Goal: Entertainment & Leisure: Browse casually

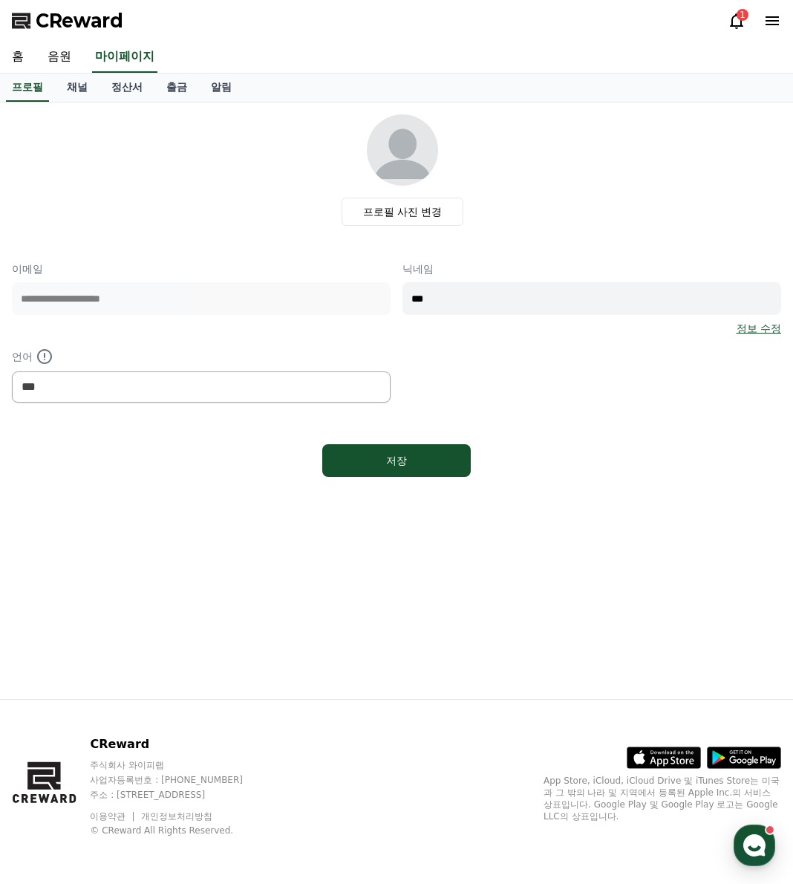
select select "**********"
click at [59, 54] on link "음원" at bounding box center [60, 57] width 48 height 31
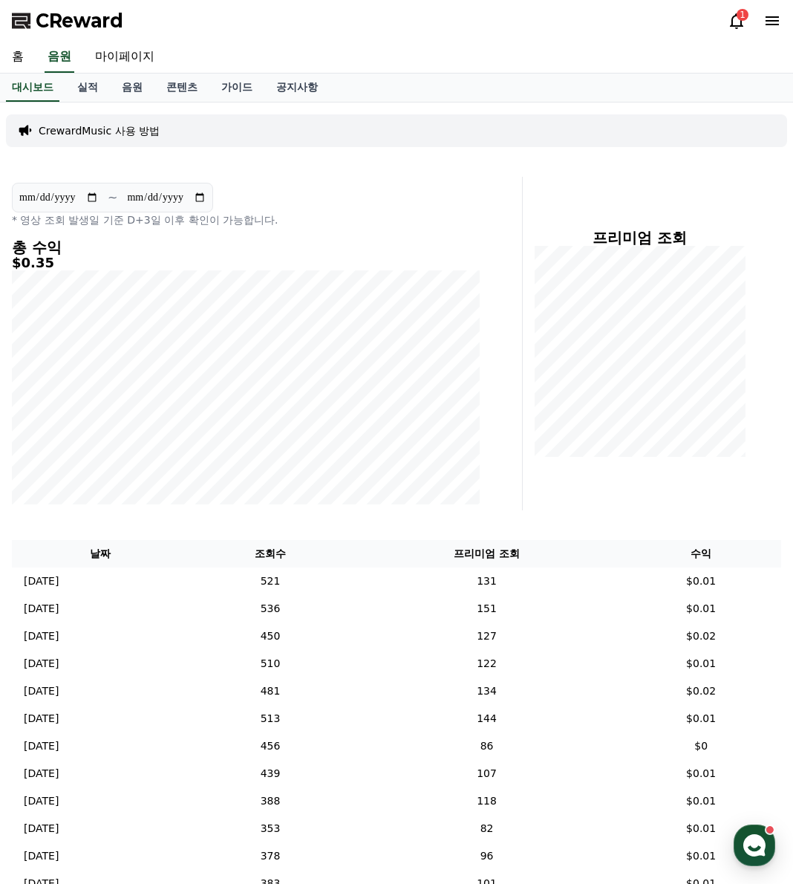
click at [739, 23] on icon at bounding box center [737, 21] width 18 height 18
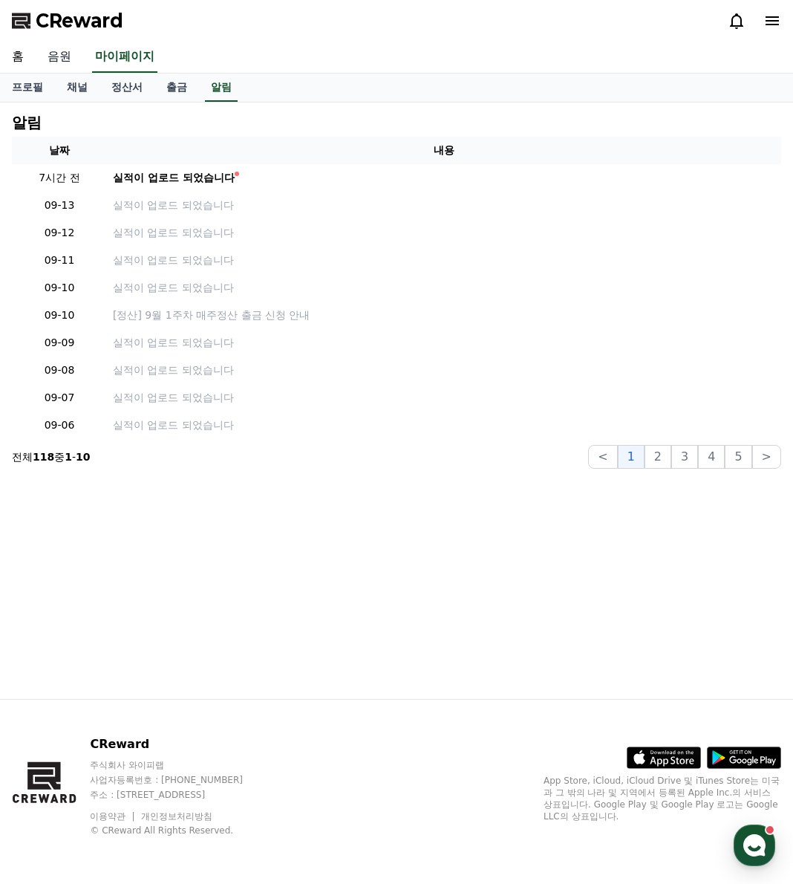
click at [64, 53] on link "음원" at bounding box center [60, 57] width 48 height 31
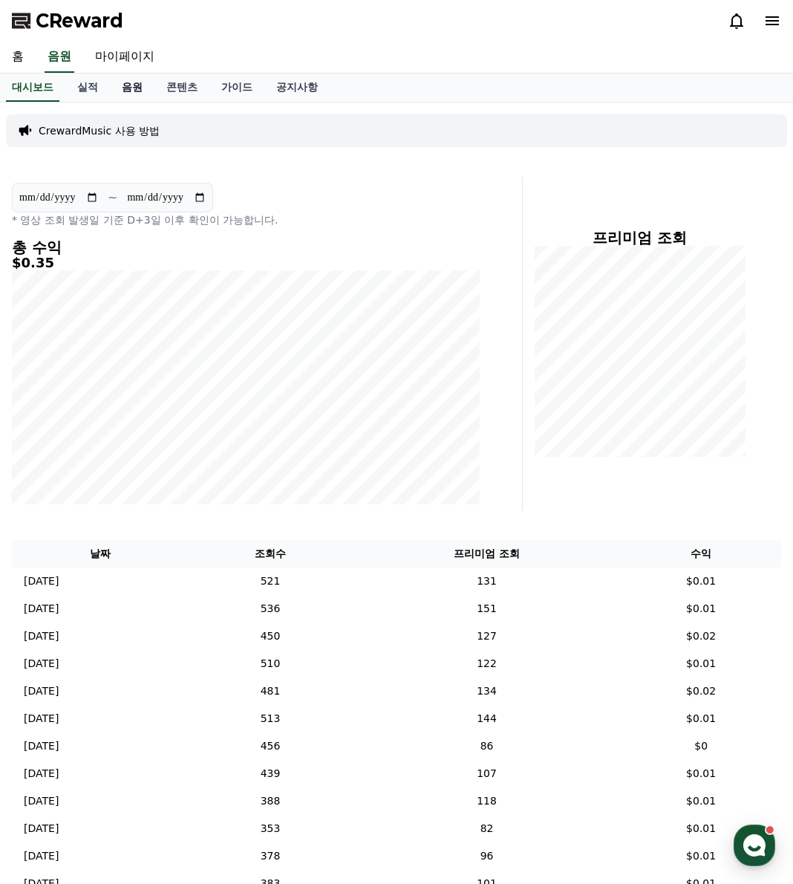
click at [134, 92] on link "음원" at bounding box center [132, 88] width 45 height 28
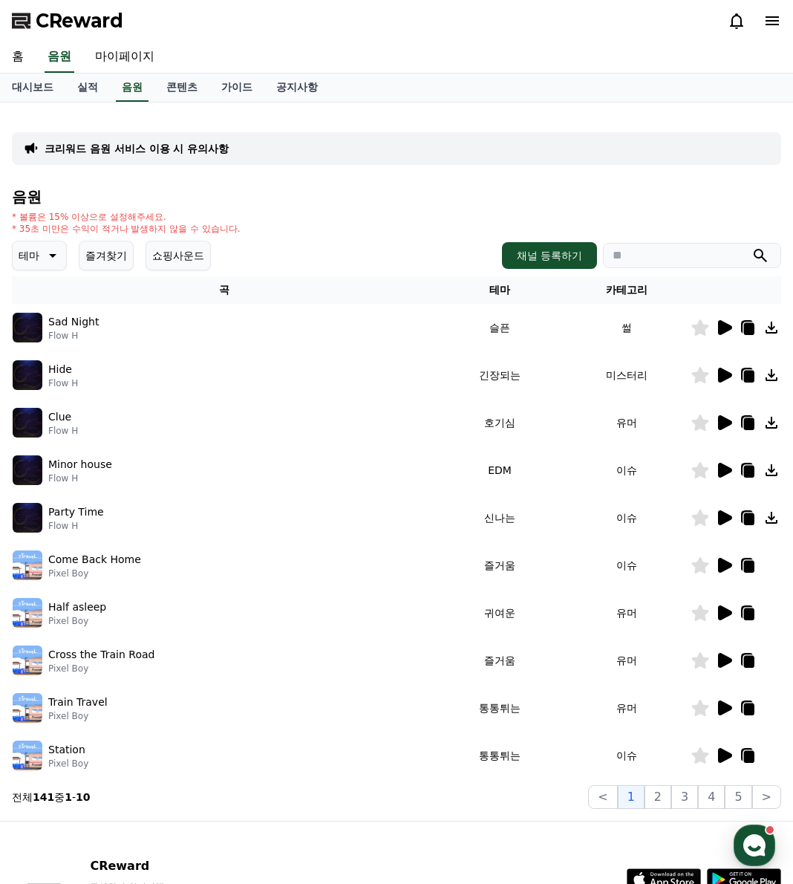
click at [104, 267] on button "즐겨찾기" at bounding box center [106, 256] width 55 height 30
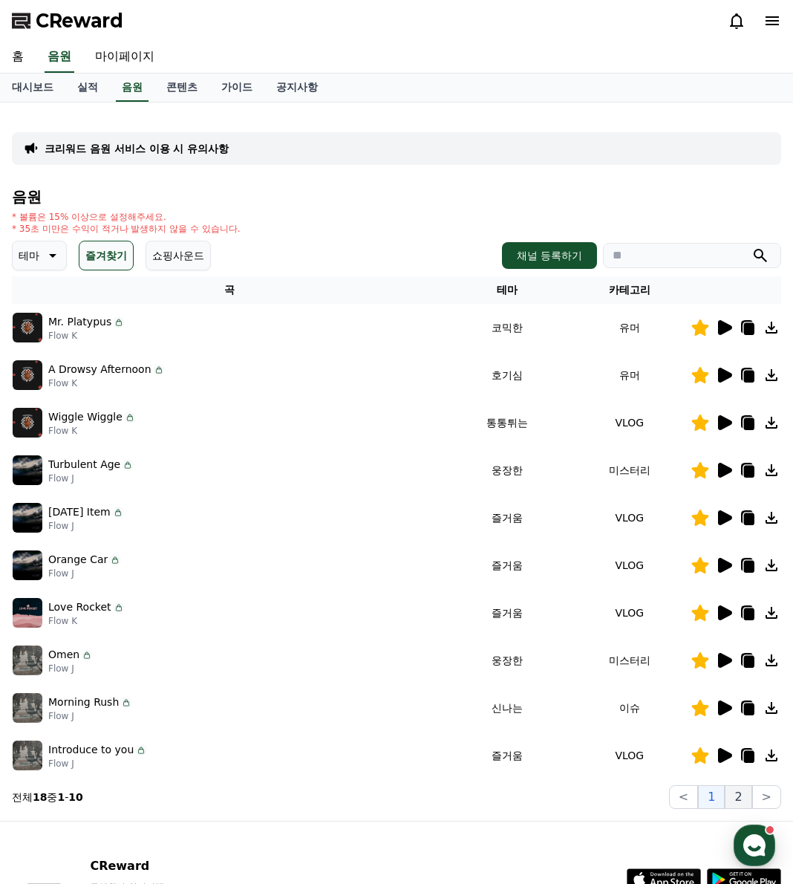
click at [740, 799] on button "2" at bounding box center [738, 797] width 27 height 24
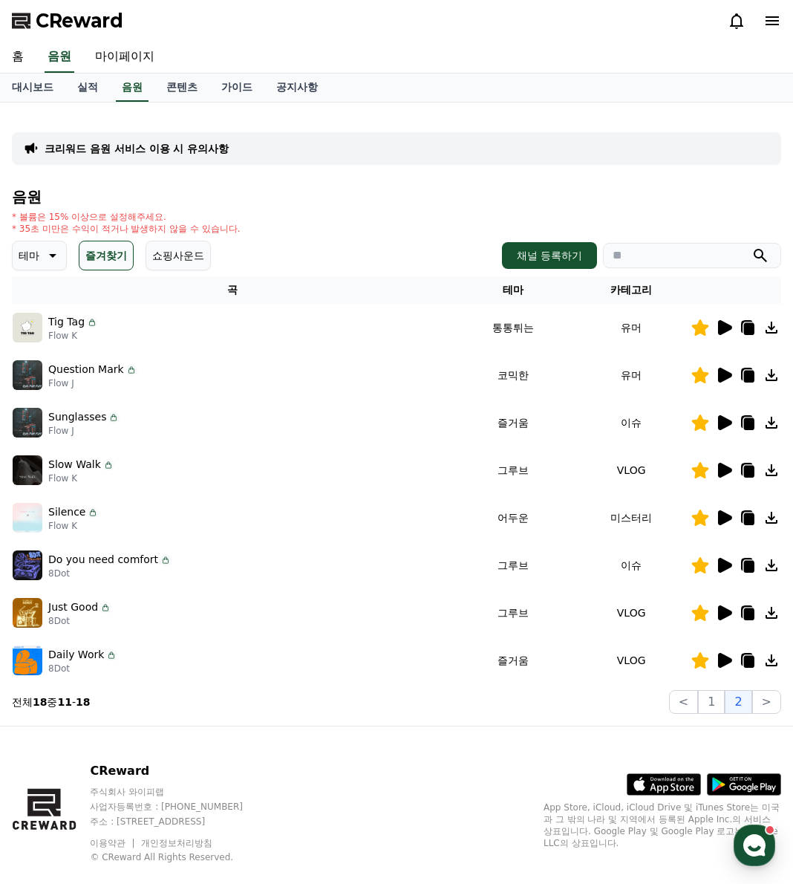
click at [720, 521] on icon at bounding box center [725, 517] width 14 height 15
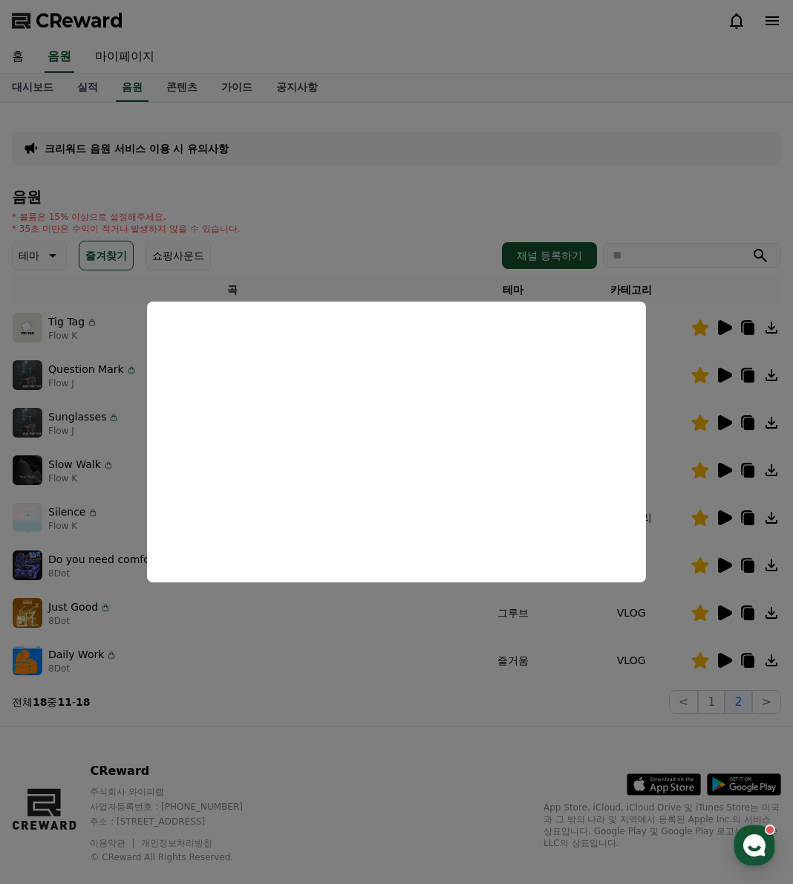
click at [322, 606] on button "close modal" at bounding box center [396, 442] width 793 height 884
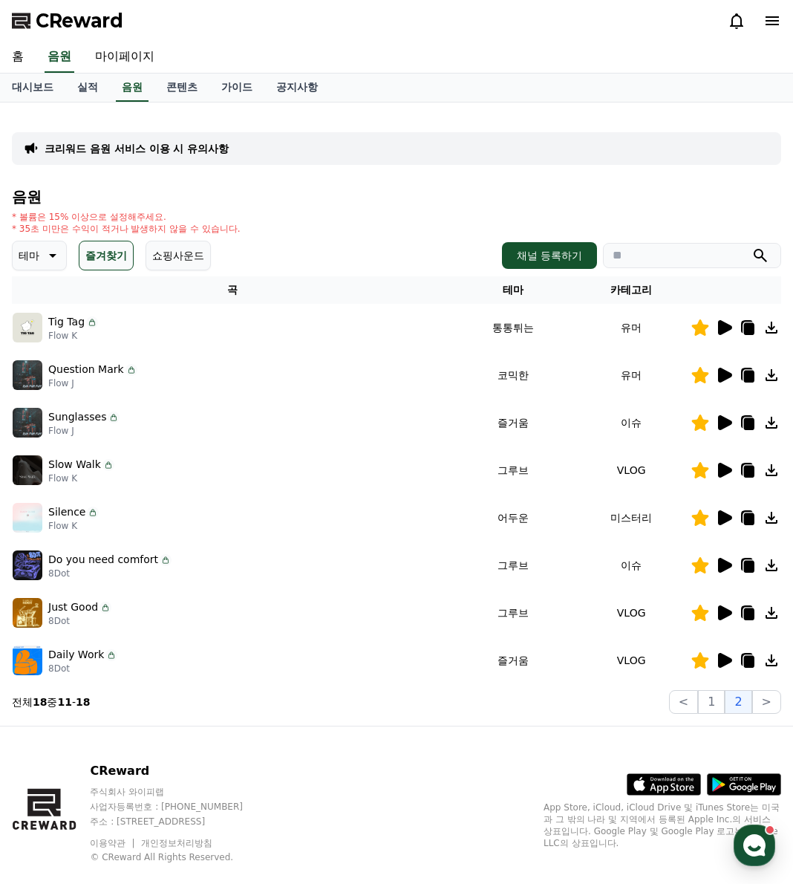
click at [723, 324] on icon at bounding box center [725, 327] width 14 height 15
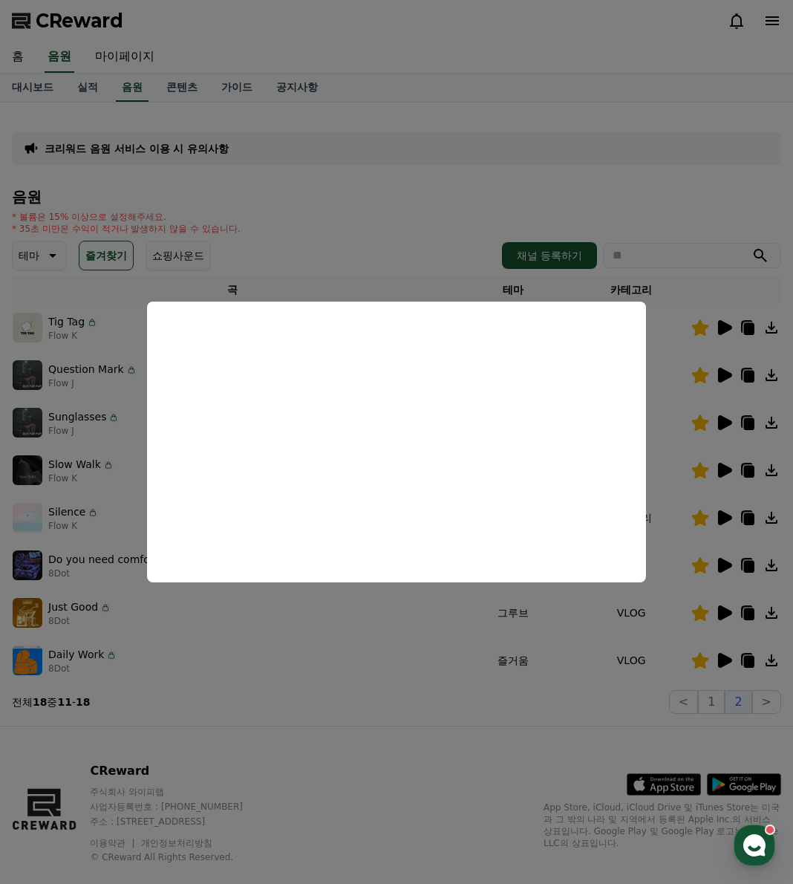
click at [719, 706] on button "close modal" at bounding box center [396, 442] width 793 height 884
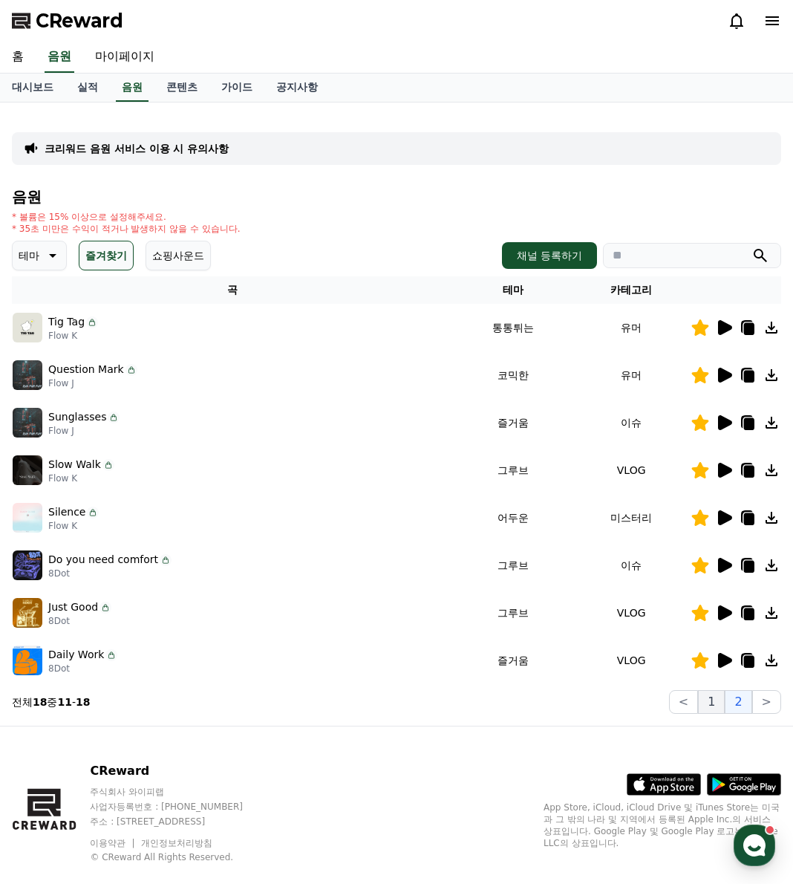
click at [718, 706] on button "1" at bounding box center [711, 702] width 27 height 24
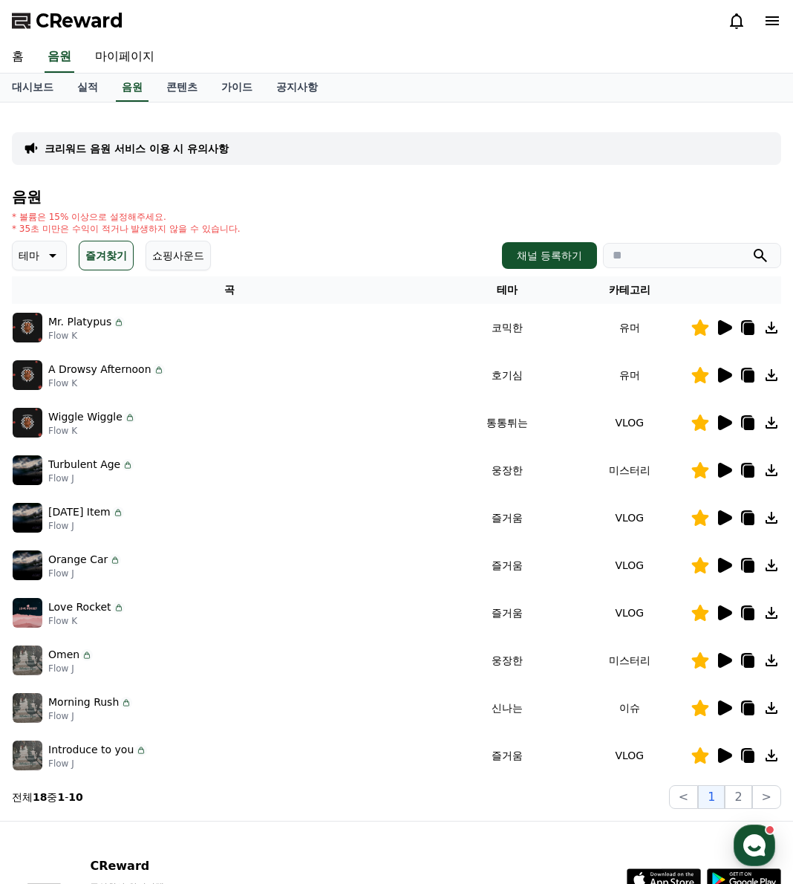
click at [720, 662] on icon at bounding box center [725, 660] width 14 height 15
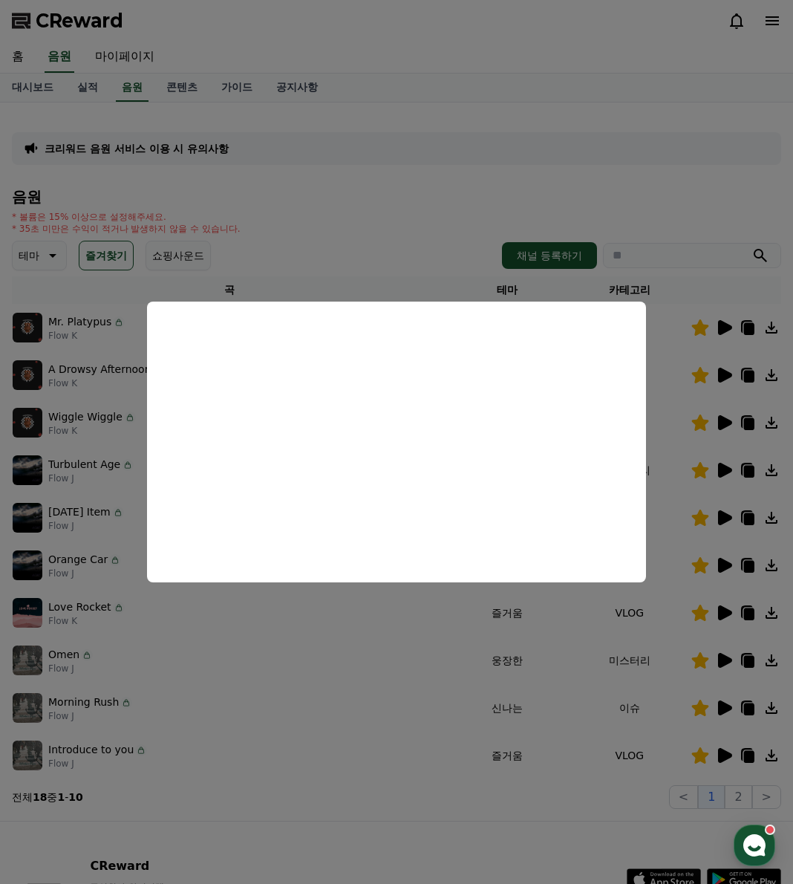
click at [294, 715] on button "close modal" at bounding box center [396, 442] width 793 height 884
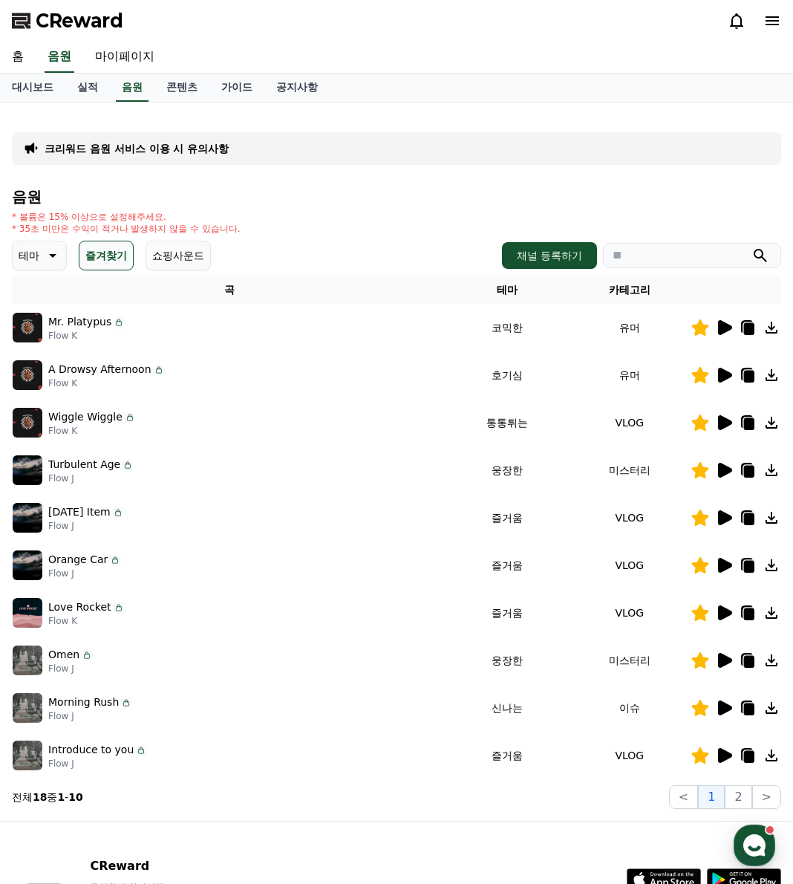
click at [725, 710] on icon at bounding box center [725, 707] width 14 height 15
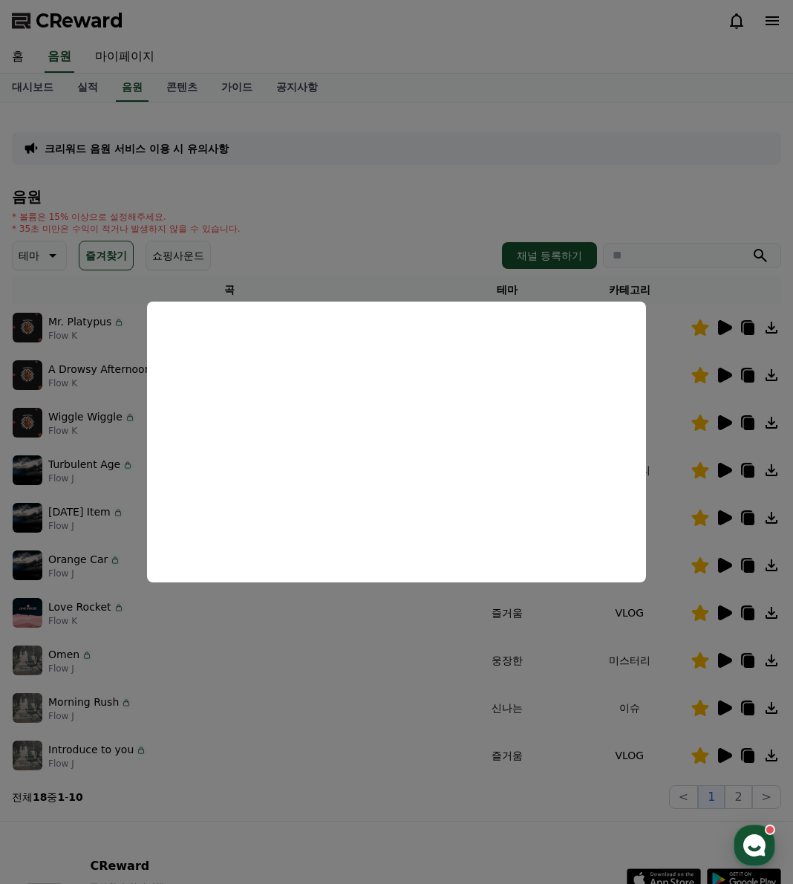
click at [366, 252] on button "close modal" at bounding box center [396, 442] width 793 height 884
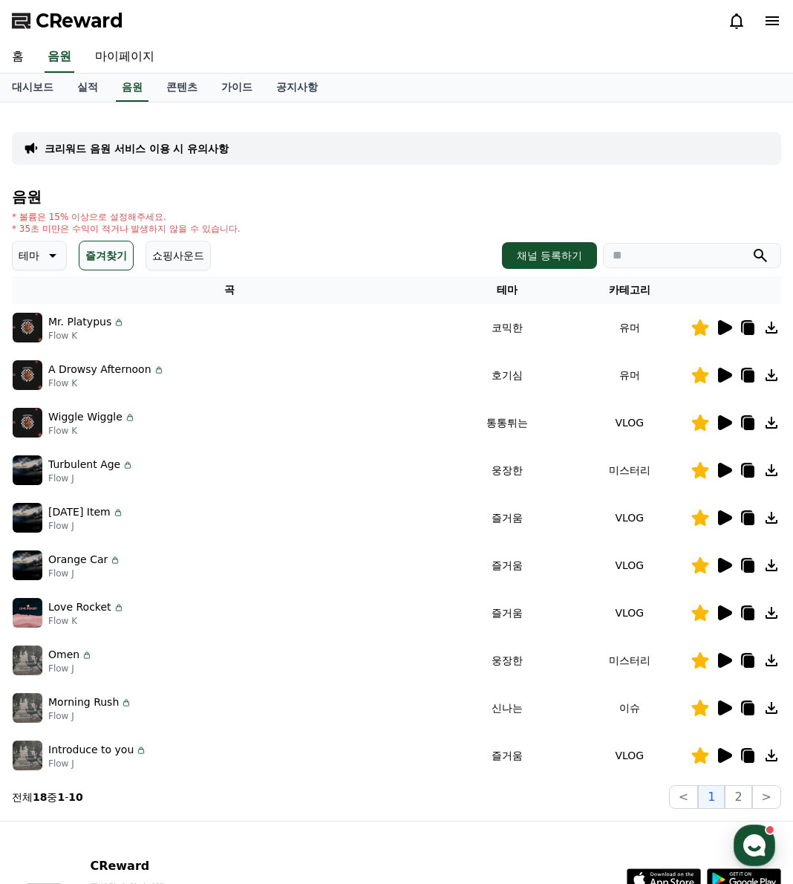
click at [105, 256] on button "즐겨찾기" at bounding box center [106, 256] width 55 height 30
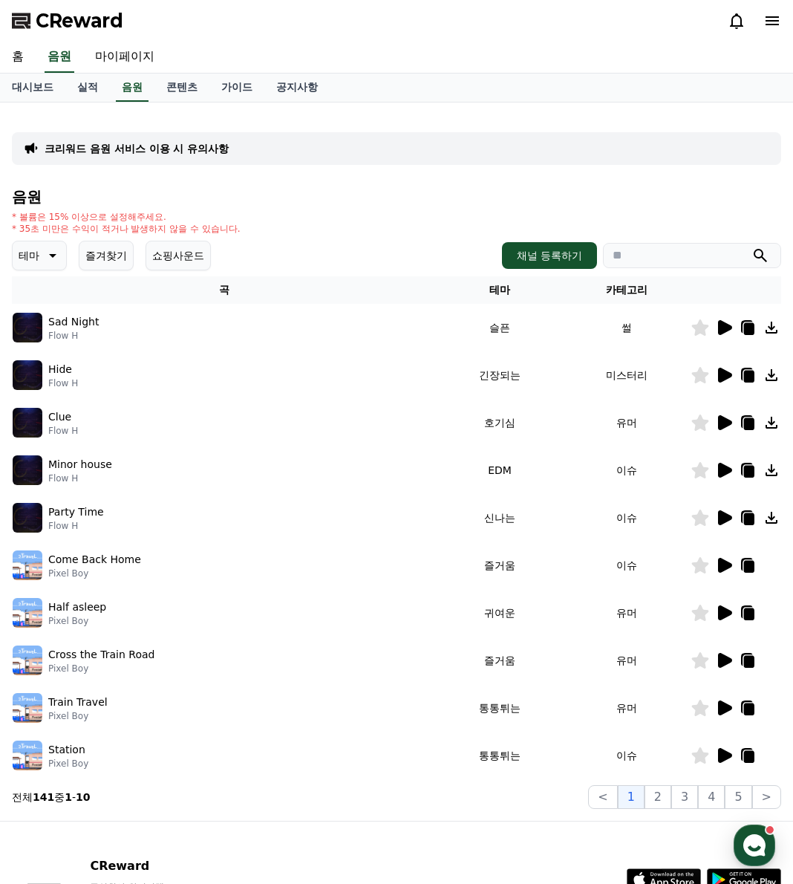
click at [47, 262] on icon at bounding box center [51, 256] width 18 height 18
click at [42, 376] on button "긴장되는" at bounding box center [40, 378] width 53 height 33
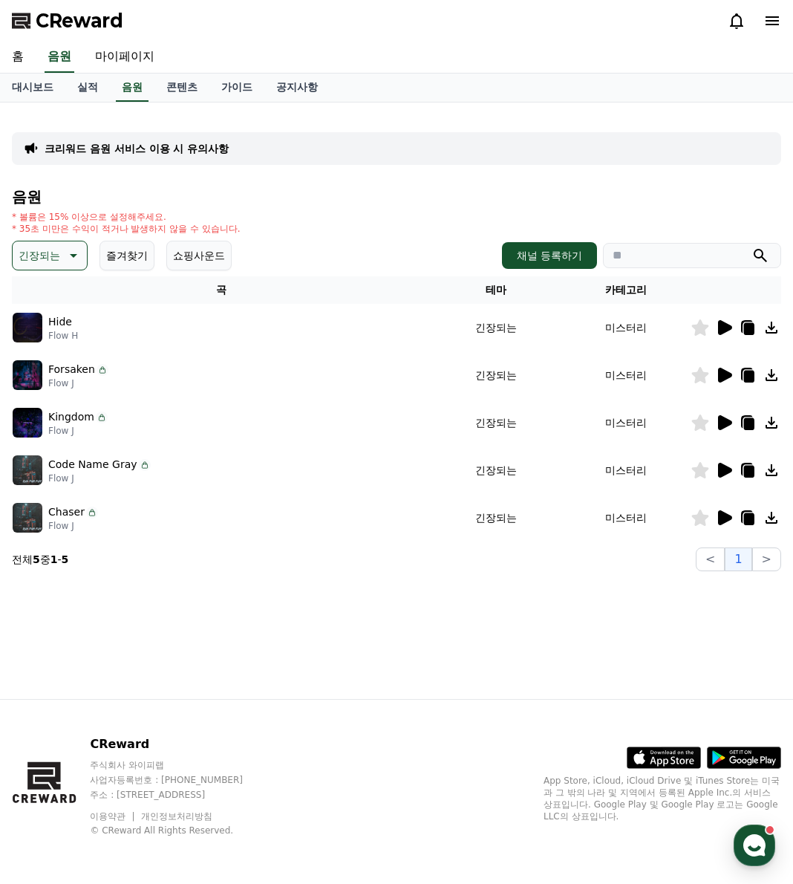
click at [725, 377] on icon at bounding box center [725, 375] width 14 height 15
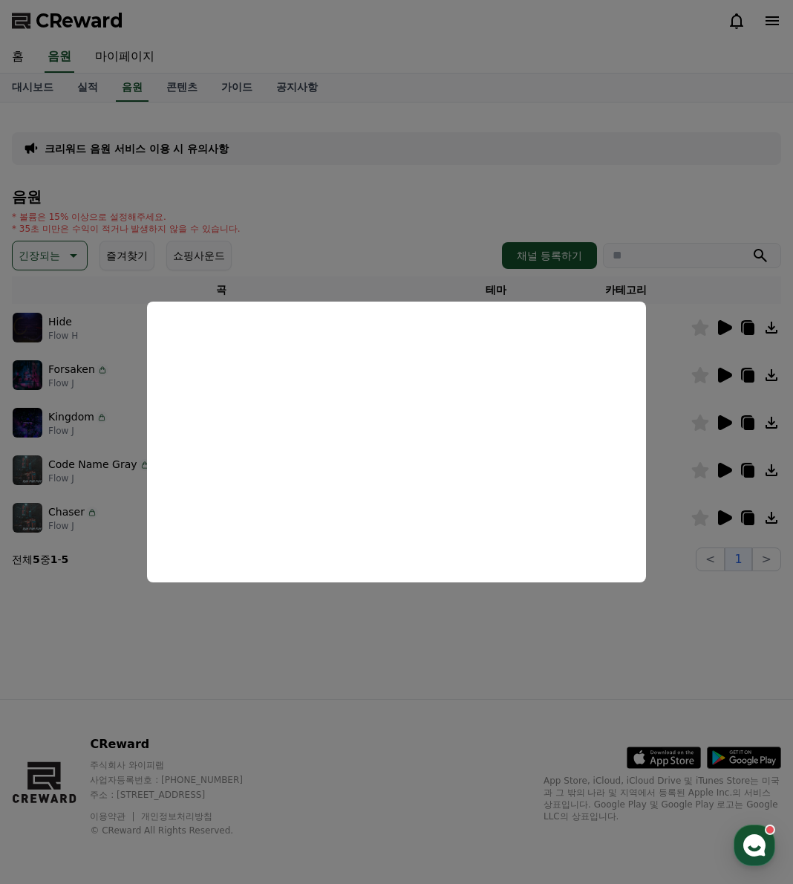
click at [720, 329] on button "close modal" at bounding box center [396, 442] width 793 height 884
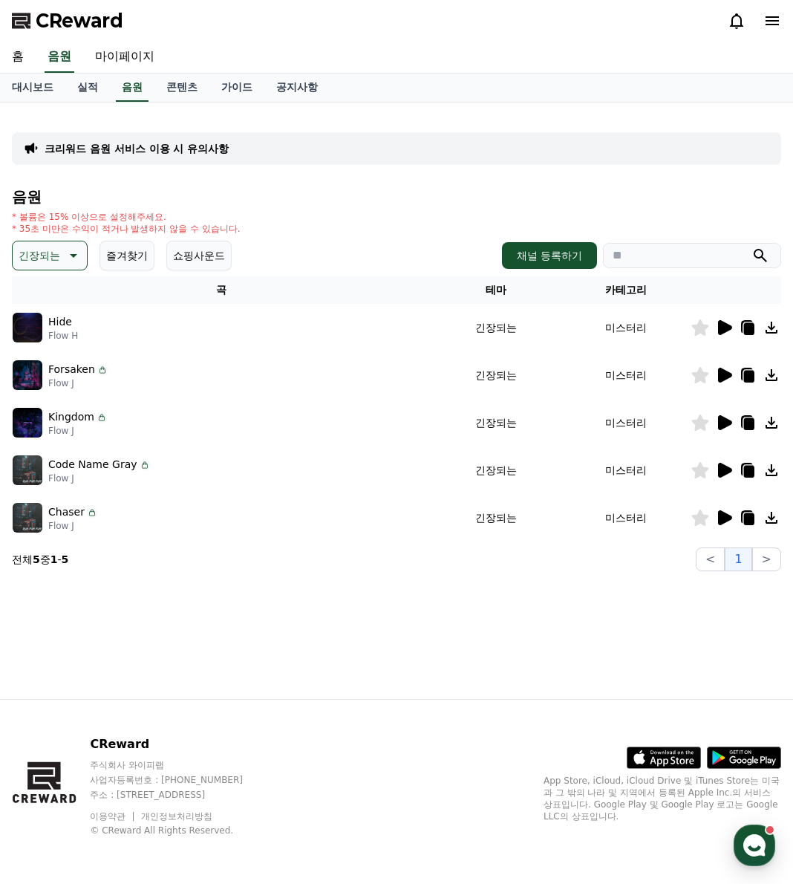
click at [723, 329] on icon at bounding box center [725, 327] width 14 height 15
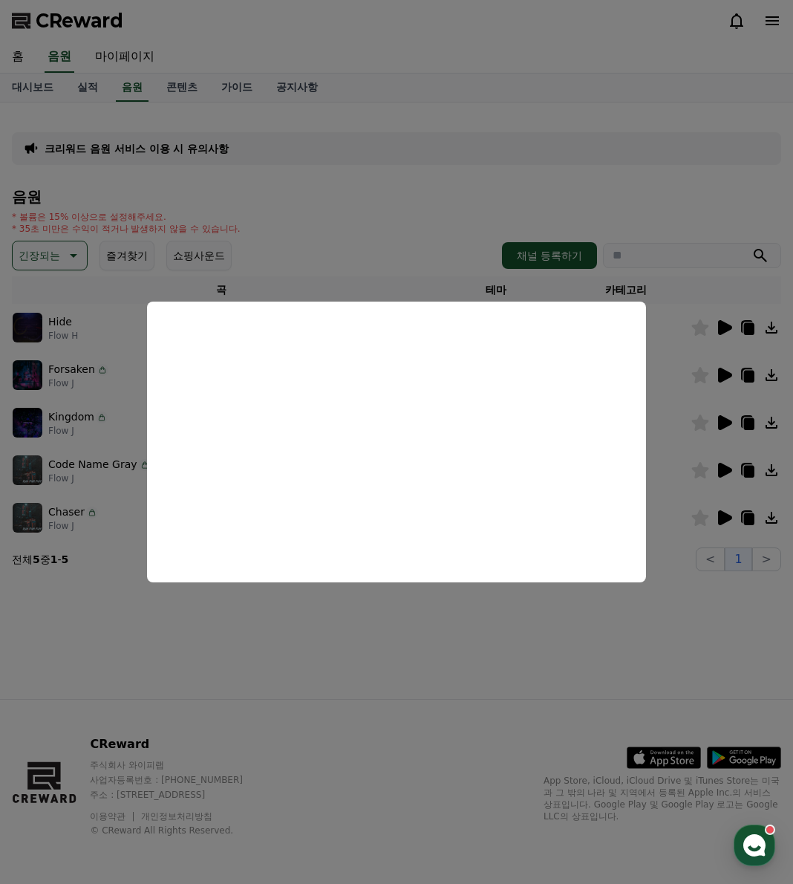
drag, startPoint x: 417, startPoint y: 671, endPoint x: 375, endPoint y: 622, distance: 64.8
click at [417, 671] on button "close modal" at bounding box center [396, 442] width 793 height 884
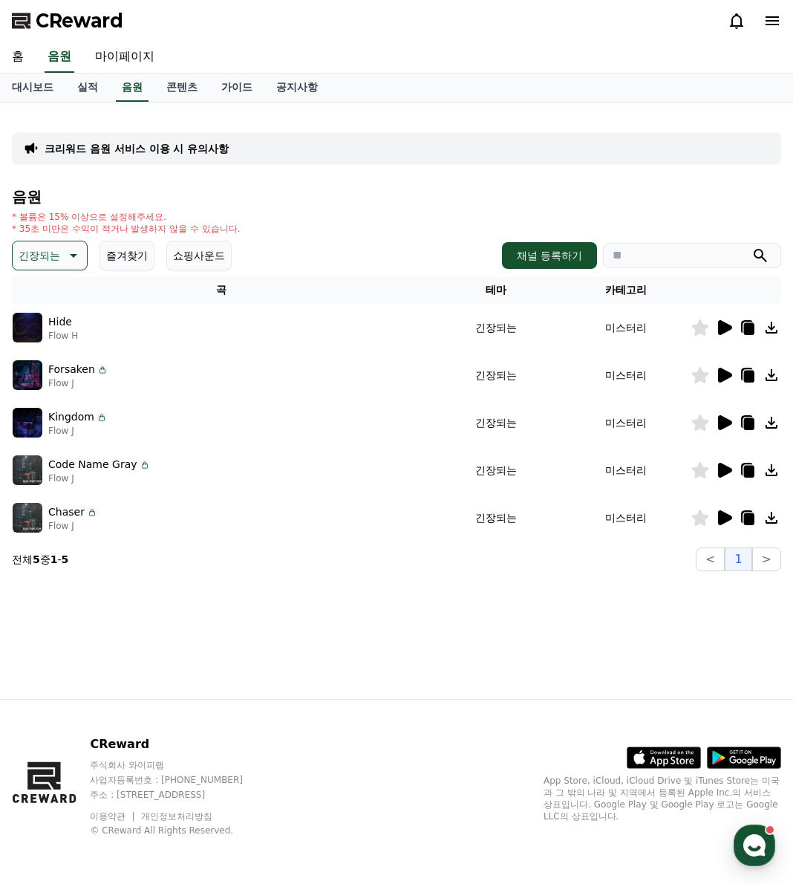
click at [77, 248] on icon at bounding box center [72, 256] width 18 height 18
click at [76, 260] on icon at bounding box center [72, 256] width 18 height 18
click at [75, 260] on icon at bounding box center [72, 256] width 18 height 18
click at [48, 288] on div "전체 환상적인 호기심 어두운 밝은 통통튀는 신나는 반전 웅장한 드라마틱 즐거움 분위기있는 EDM 그루브 슬픈 잔잔한 귀여운 감동적인 긴장되는 …" at bounding box center [49, 662] width 71 height 766
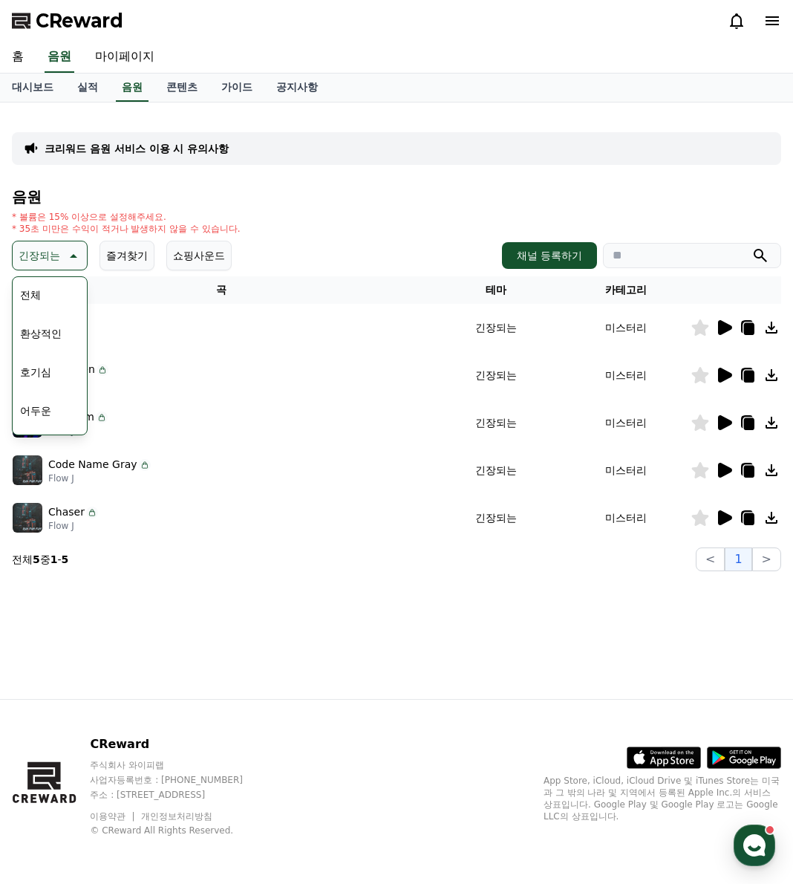
click at [43, 293] on button "전체" at bounding box center [30, 295] width 33 height 33
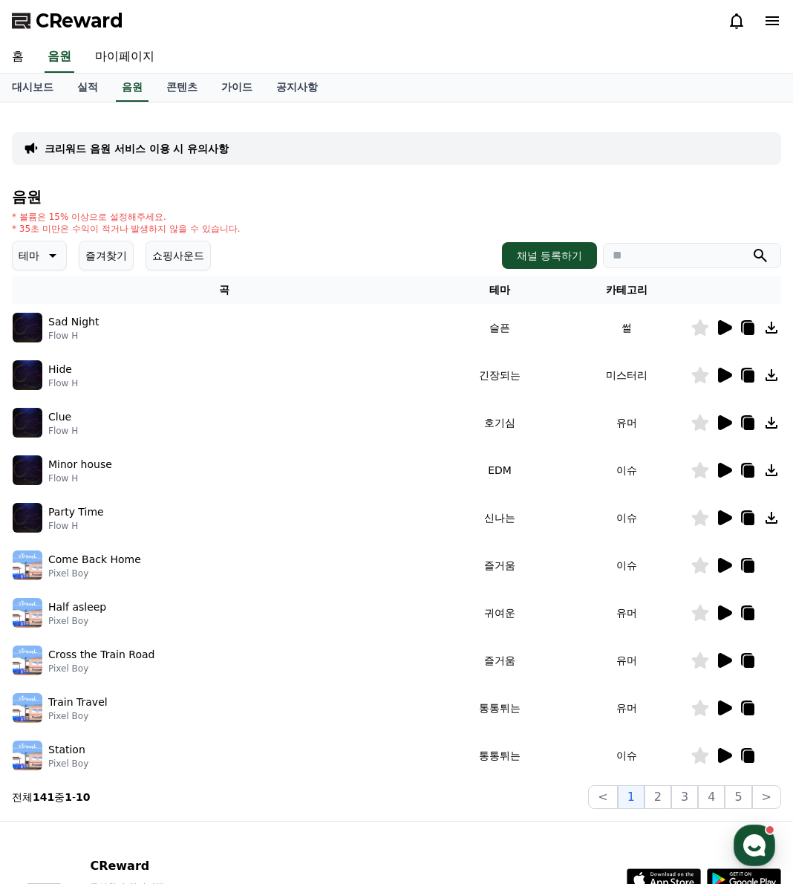
click at [179, 140] on div "크리워드 음원 서비스 이용 시 유의사항" at bounding box center [396, 148] width 769 height 33
click at [180, 149] on p "크리워드 음원 서비스 이용 시 유의사항" at bounding box center [137, 148] width 184 height 15
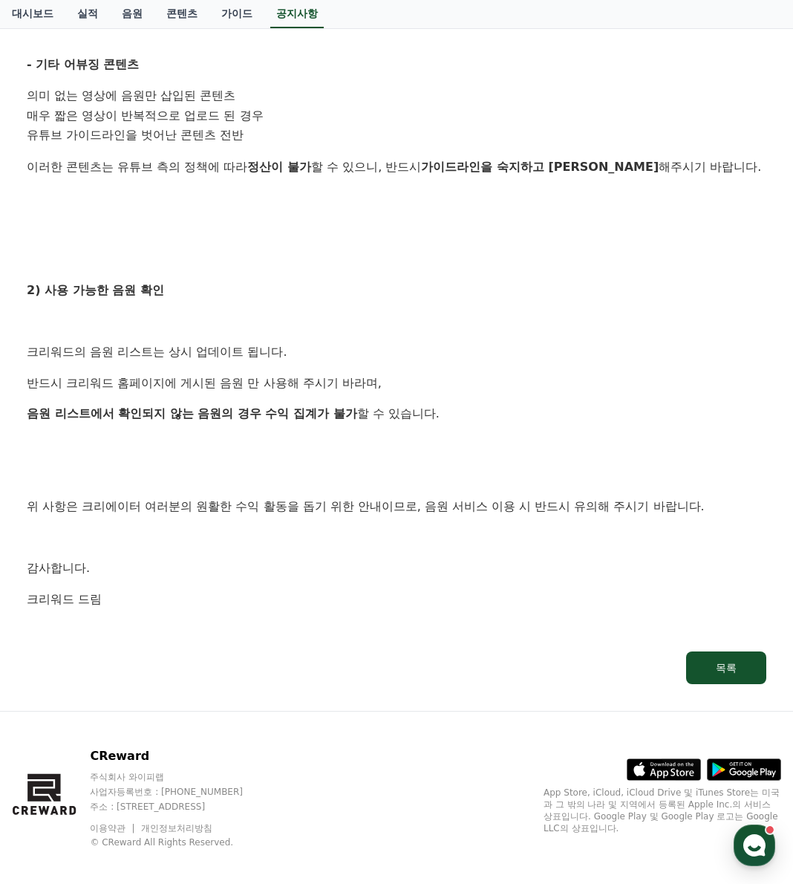
scroll to position [662, 0]
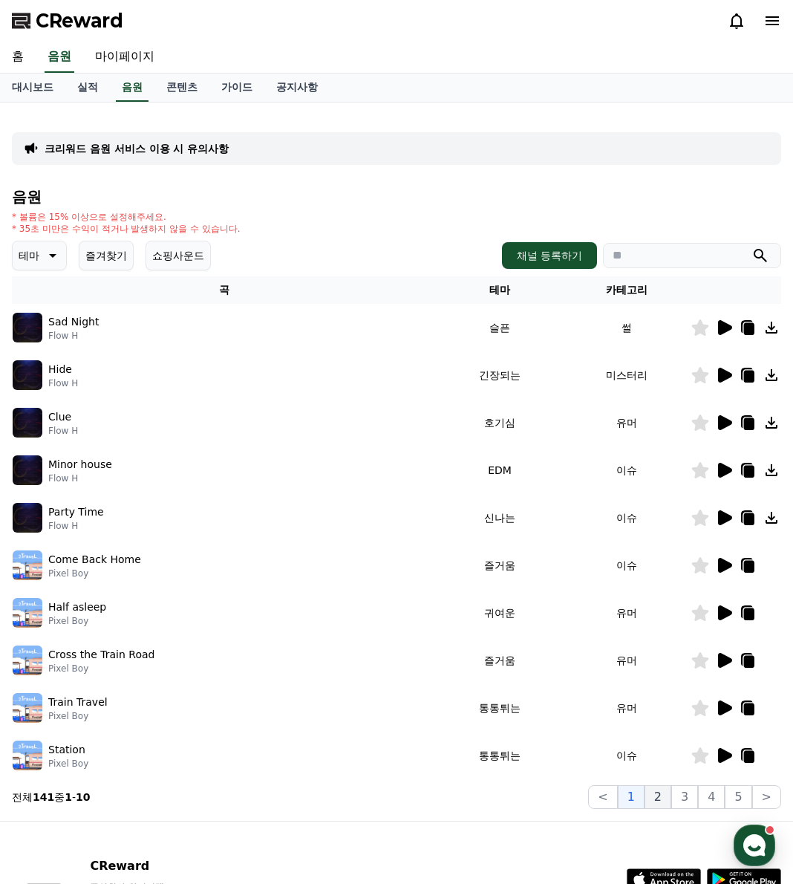
click at [665, 800] on button "2" at bounding box center [658, 797] width 27 height 24
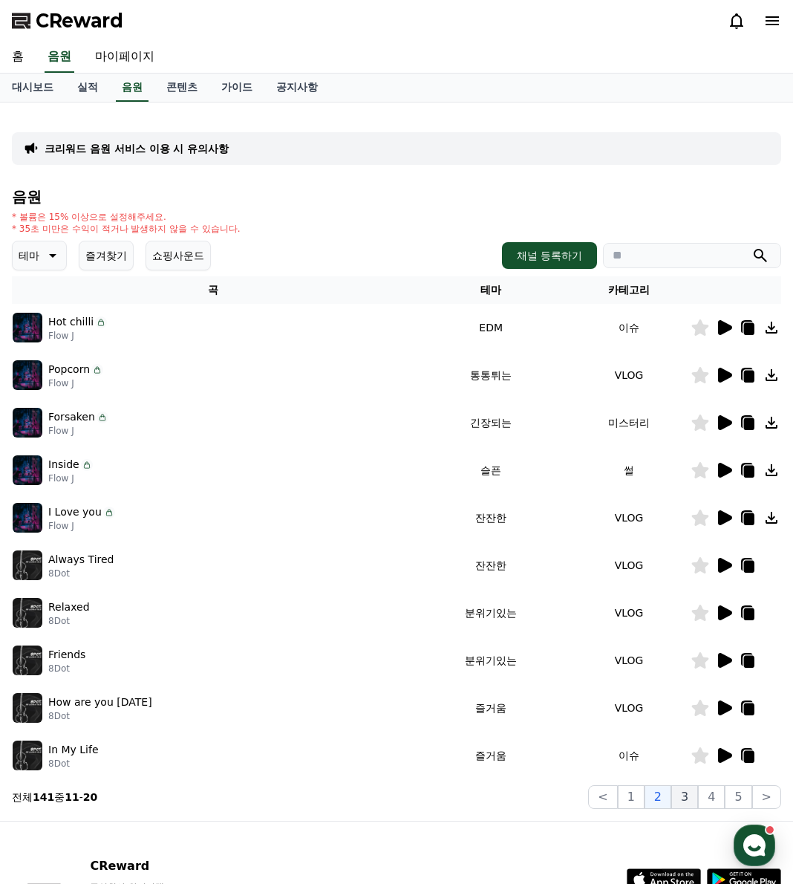
click at [686, 799] on button "3" at bounding box center [684, 797] width 27 height 24
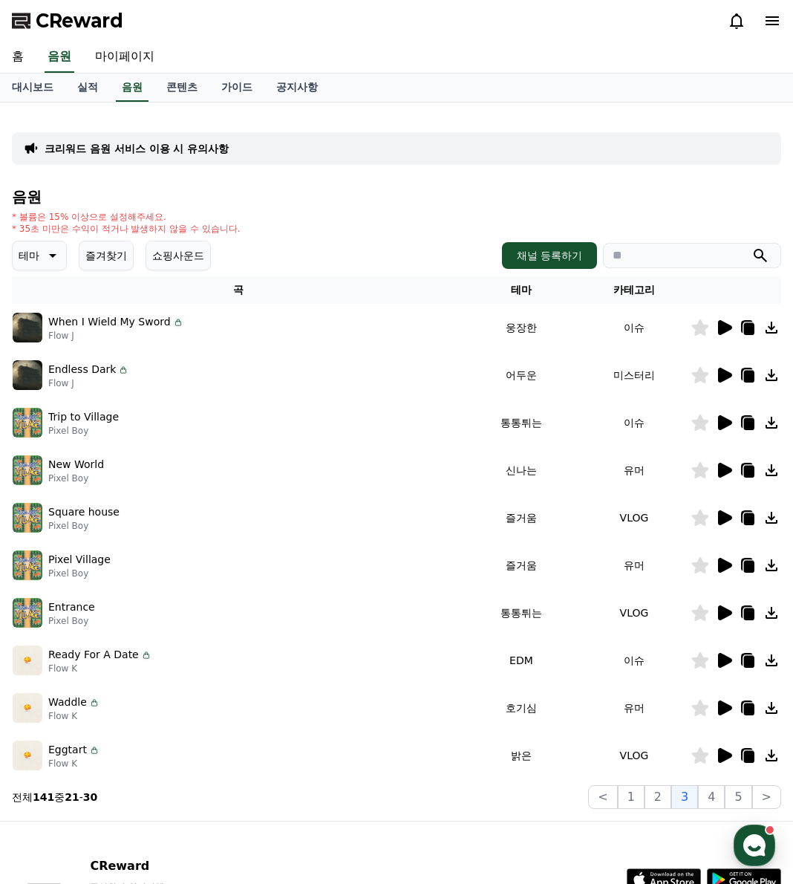
click at [718, 657] on icon at bounding box center [724, 660] width 18 height 18
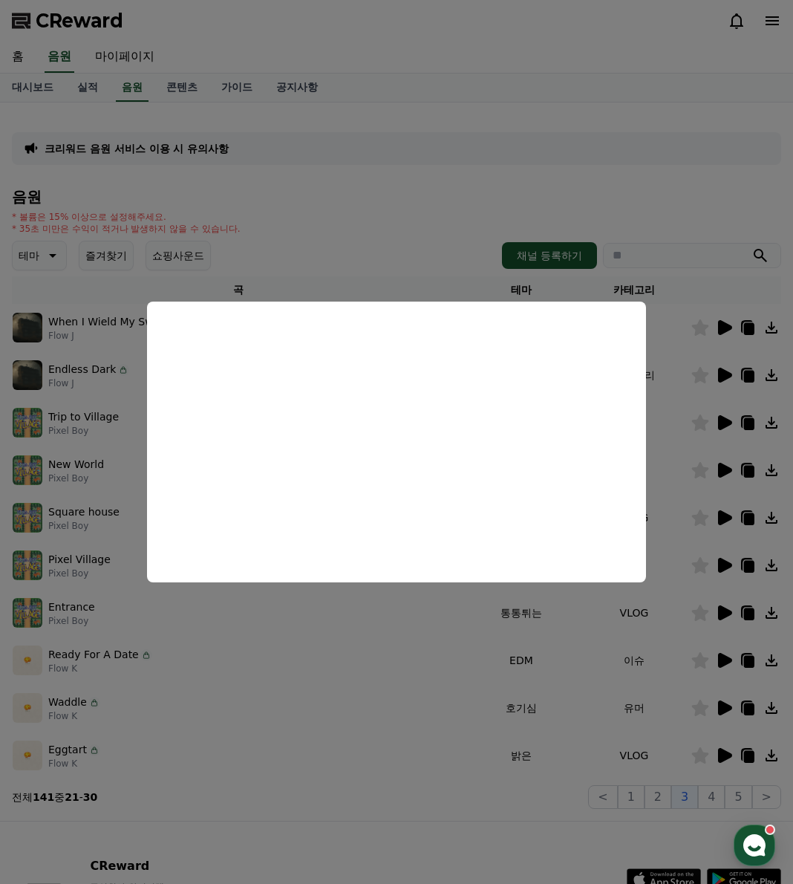
click at [582, 628] on button "close modal" at bounding box center [396, 442] width 793 height 884
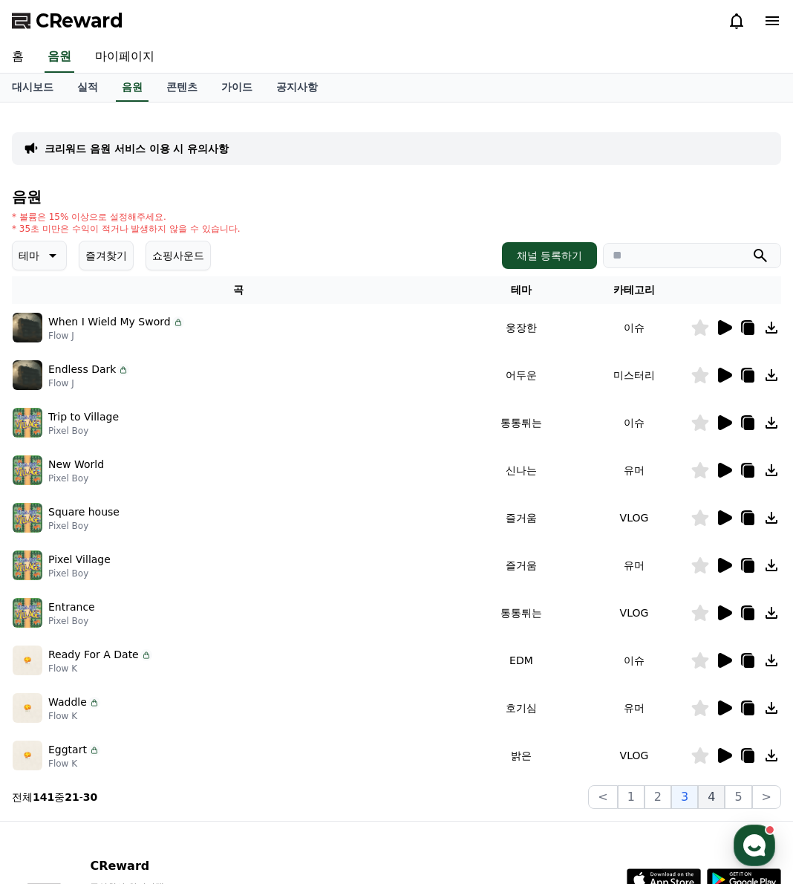
click at [709, 799] on button "4" at bounding box center [711, 797] width 27 height 24
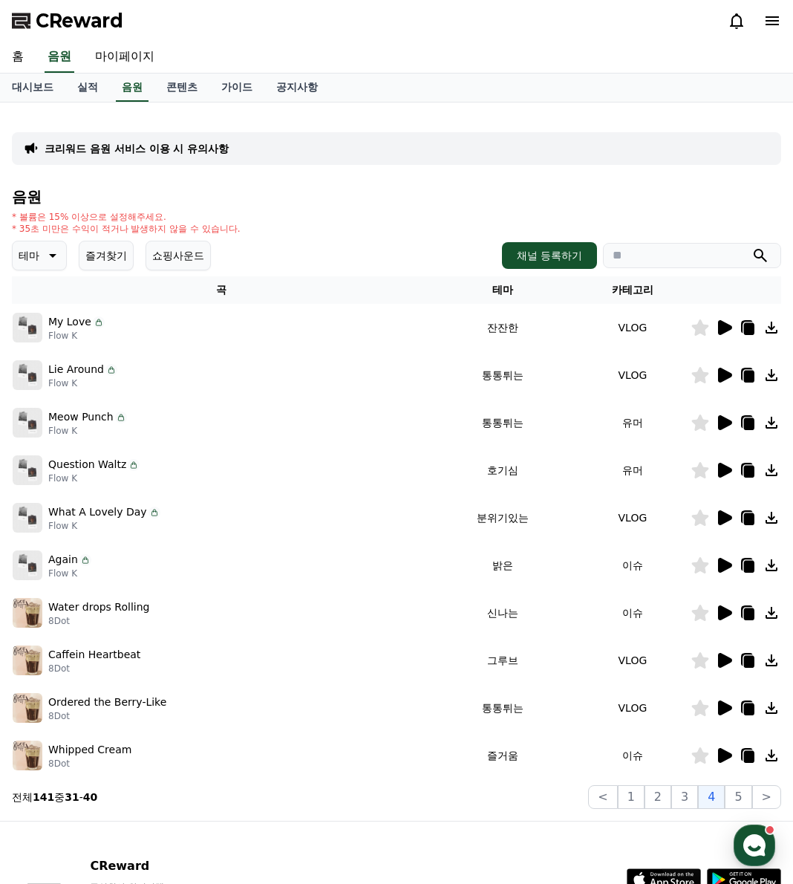
click at [713, 488] on td at bounding box center [736, 470] width 91 height 48
click at [717, 475] on icon at bounding box center [724, 470] width 18 height 18
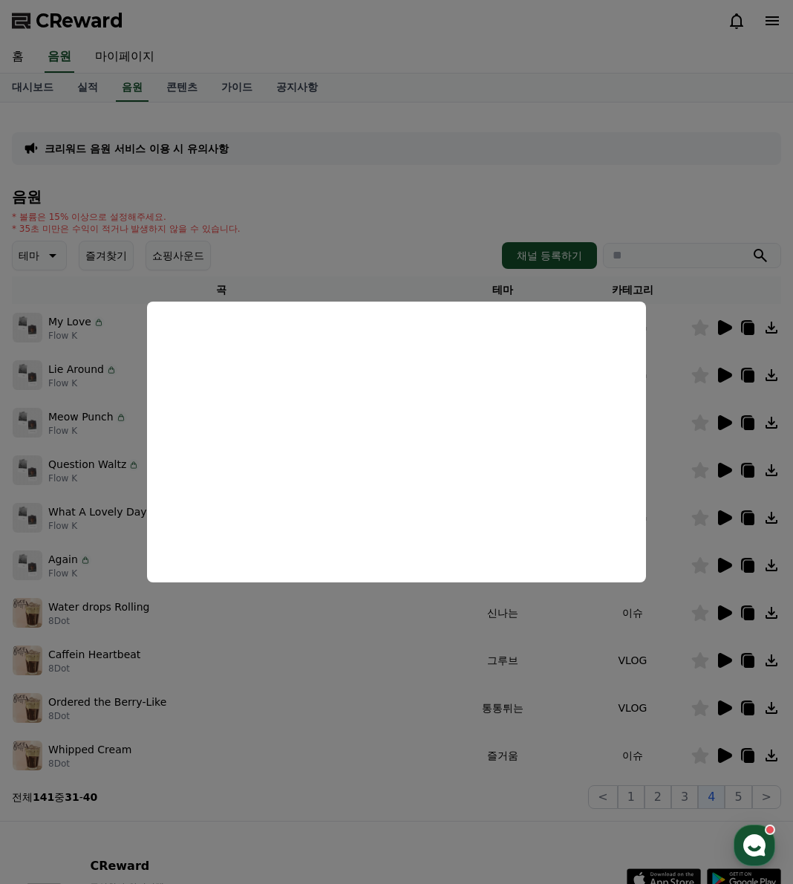
click at [371, 647] on button "close modal" at bounding box center [396, 442] width 793 height 884
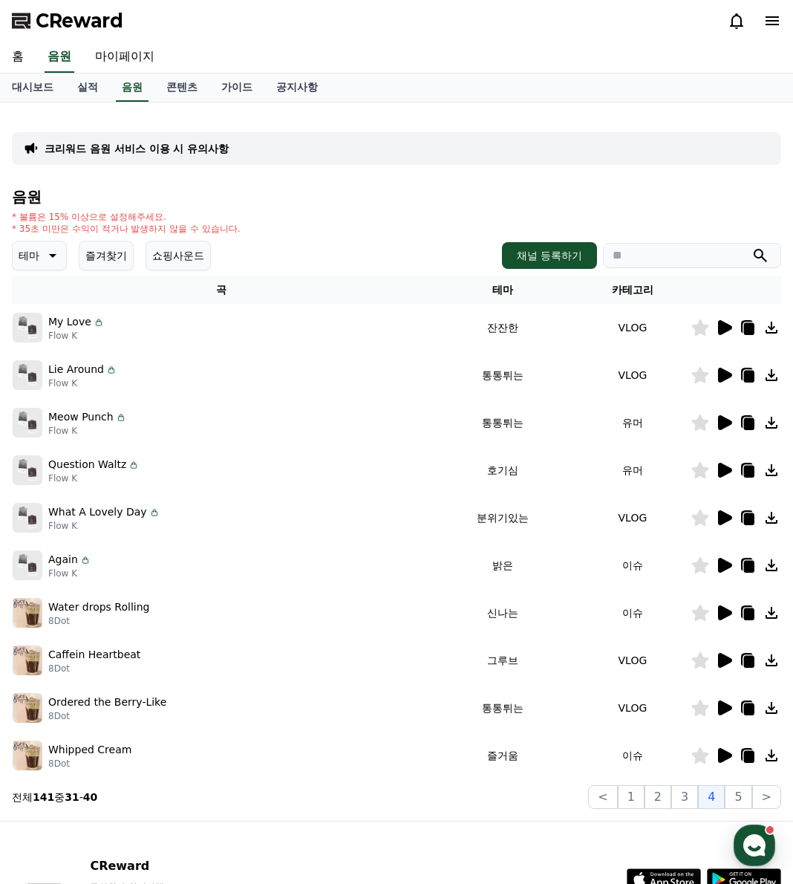
click at [719, 326] on icon at bounding box center [724, 328] width 18 height 18
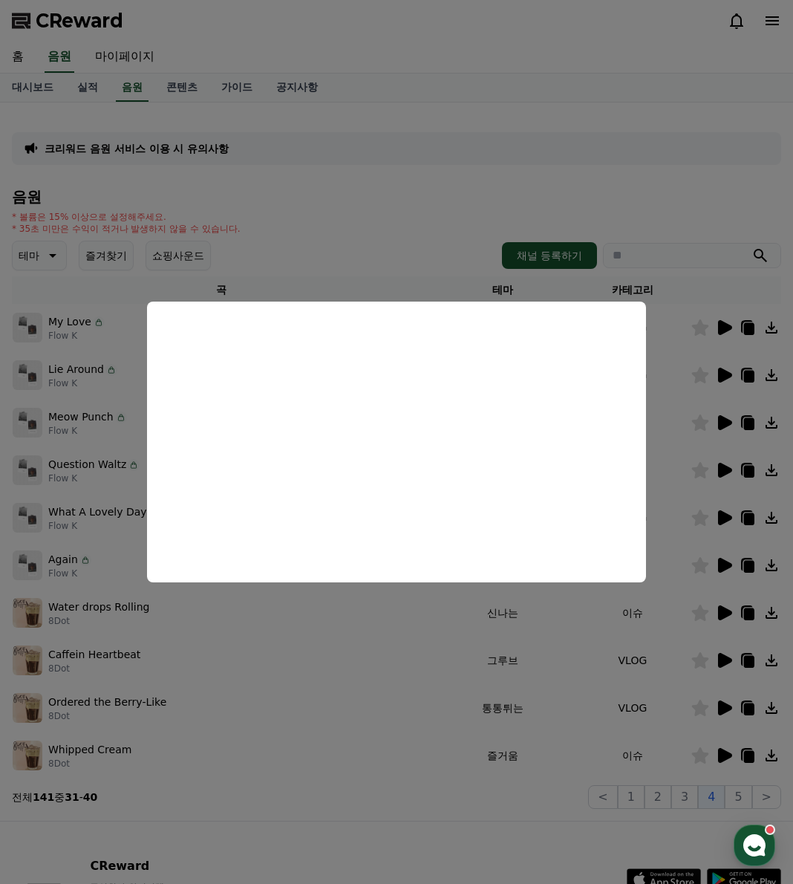
click at [429, 742] on button "close modal" at bounding box center [396, 442] width 793 height 884
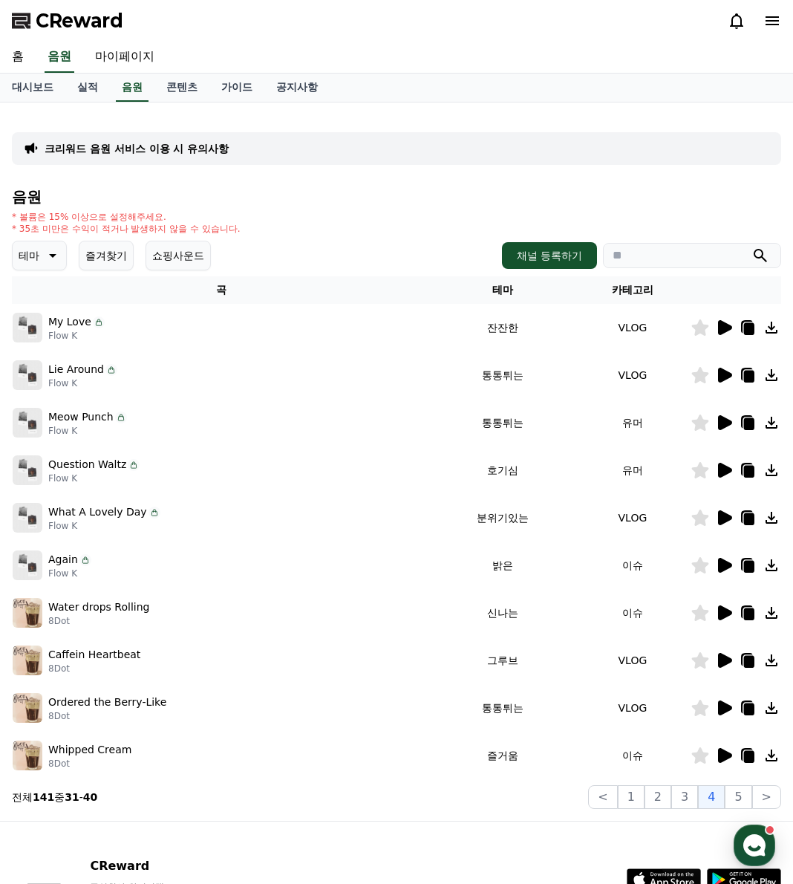
click at [726, 757] on icon at bounding box center [725, 755] width 14 height 15
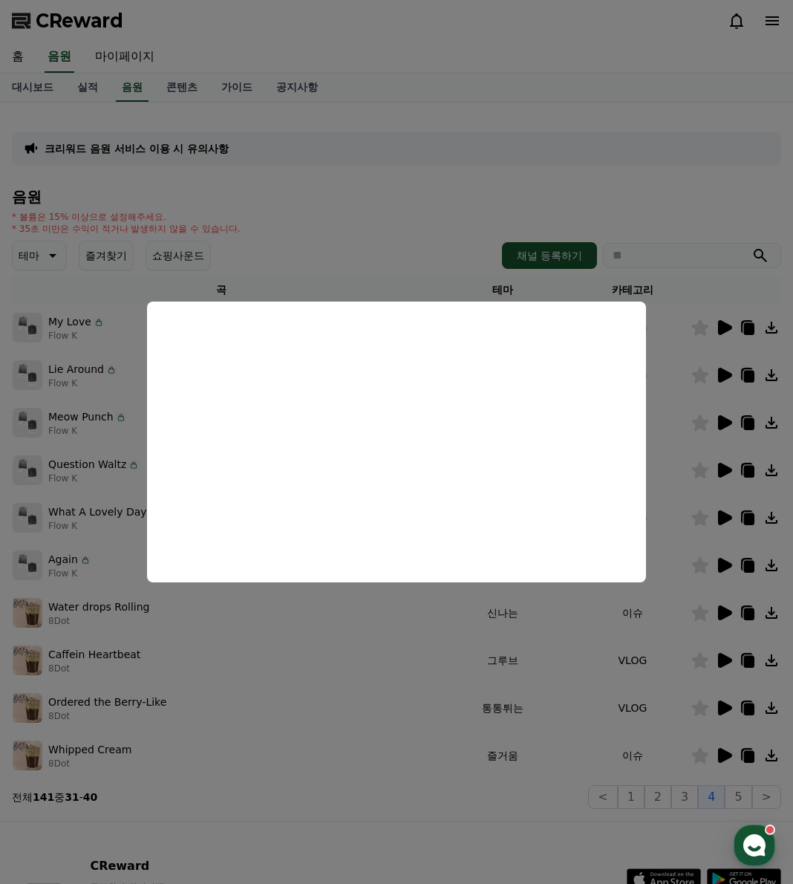
click at [733, 800] on button "close modal" at bounding box center [396, 442] width 793 height 884
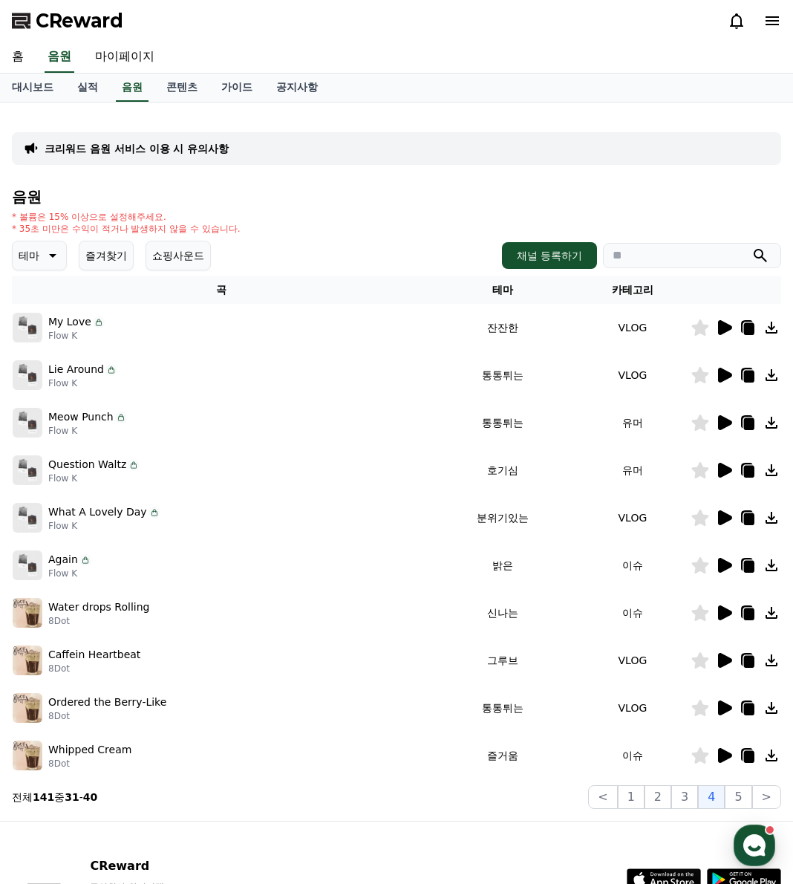
click at [733, 800] on button "5" at bounding box center [738, 797] width 27 height 24
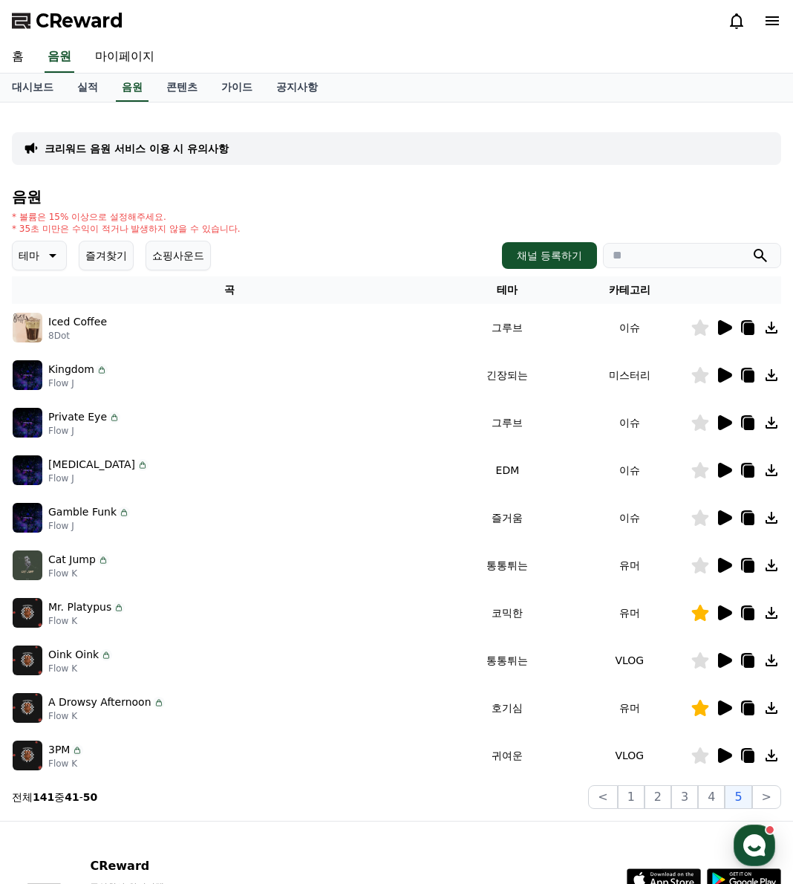
click at [721, 328] on icon at bounding box center [724, 328] width 18 height 18
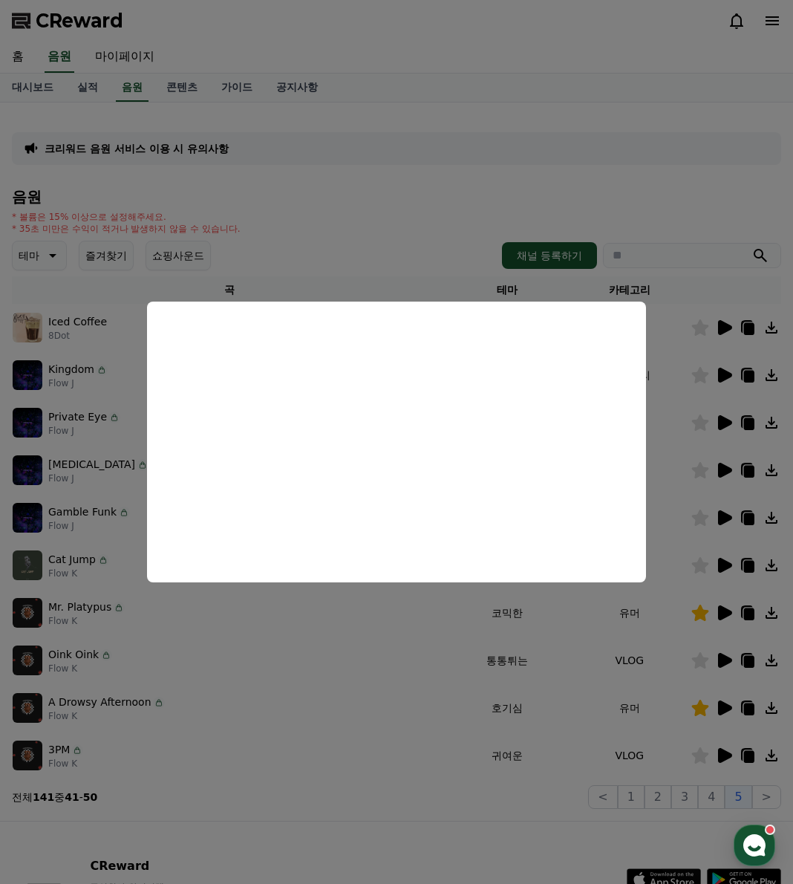
click at [388, 691] on button "close modal" at bounding box center [396, 442] width 793 height 884
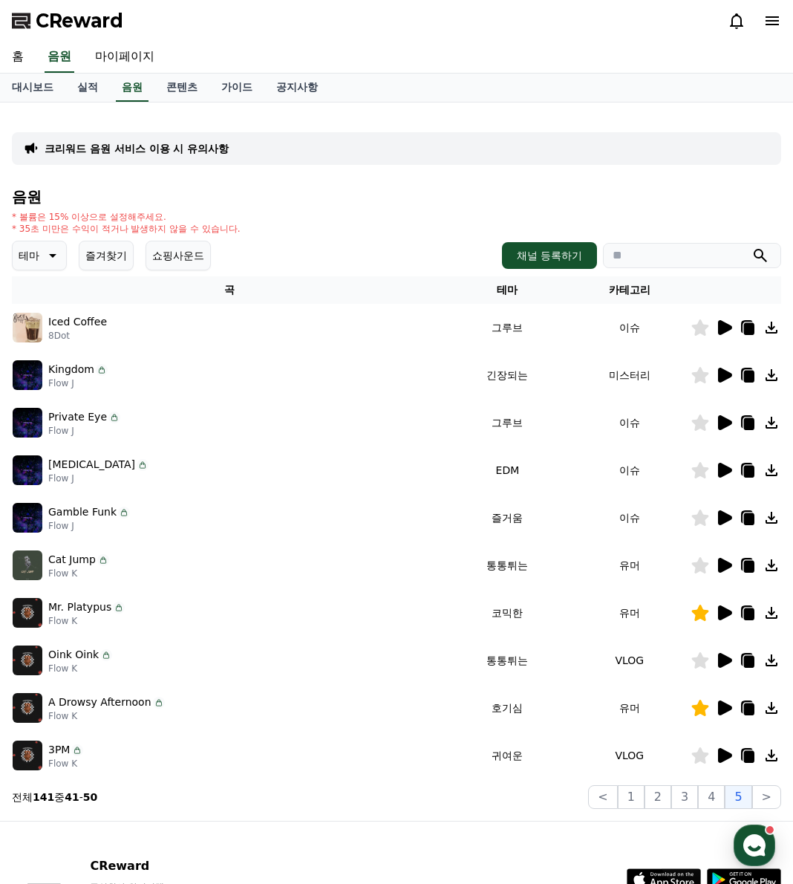
click at [724, 519] on icon at bounding box center [725, 517] width 14 height 15
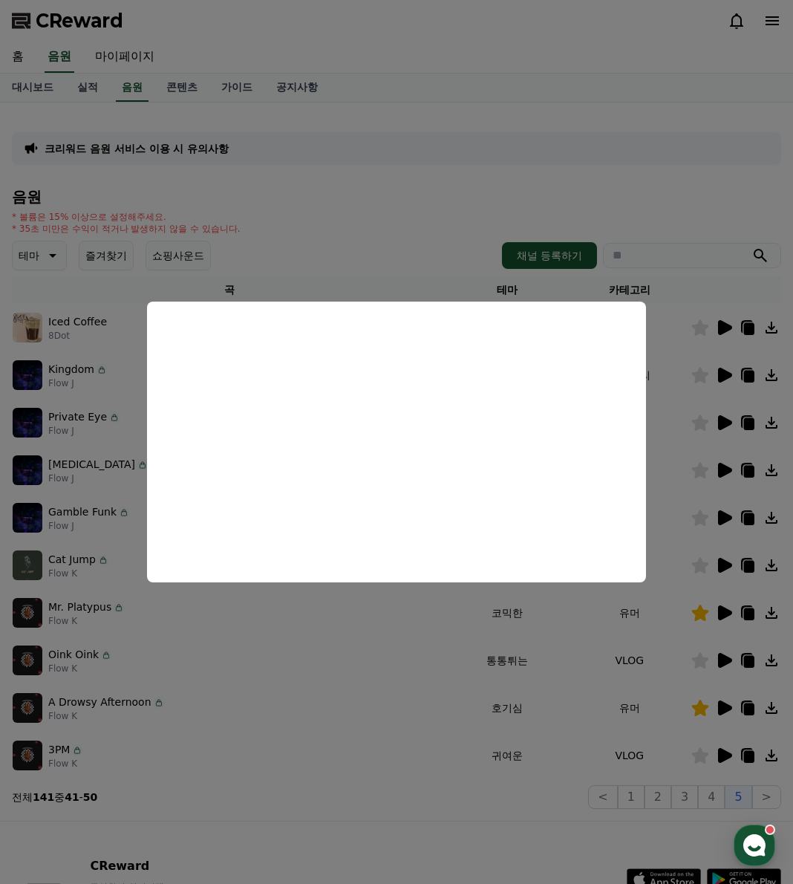
click at [397, 646] on button "close modal" at bounding box center [396, 442] width 793 height 884
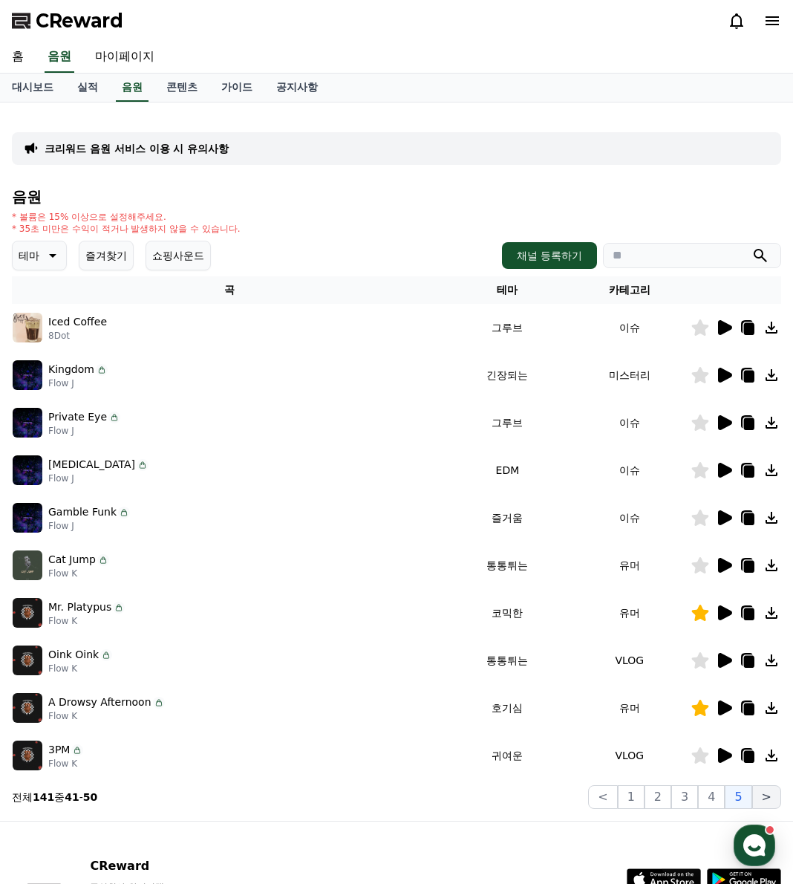
click at [767, 789] on button ">" at bounding box center [766, 797] width 29 height 24
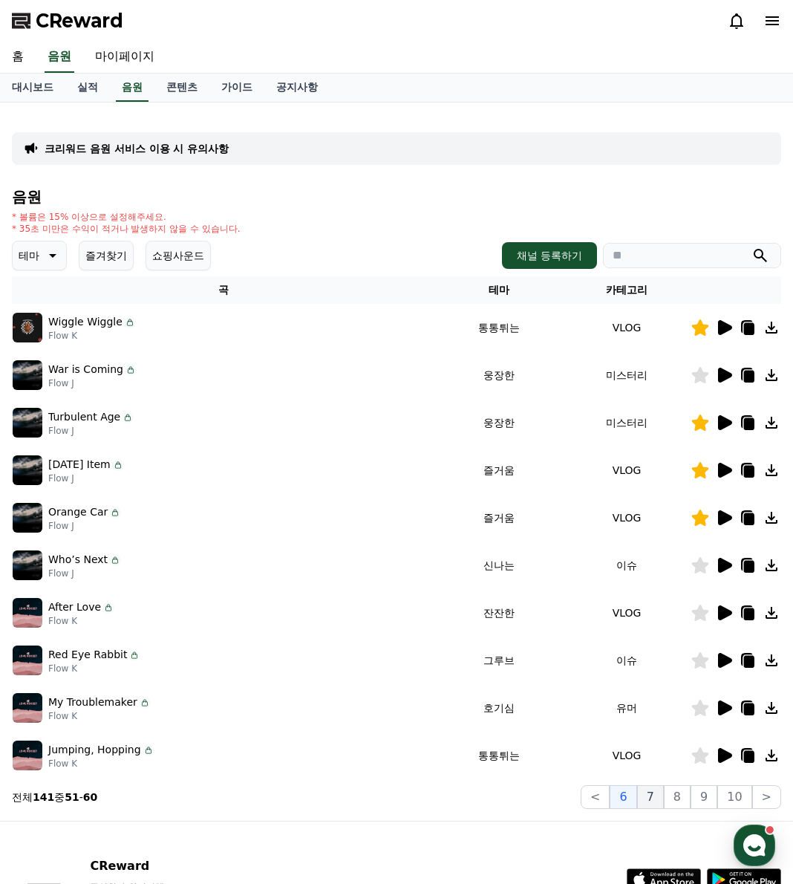
click at [662, 805] on button "7" at bounding box center [650, 797] width 27 height 24
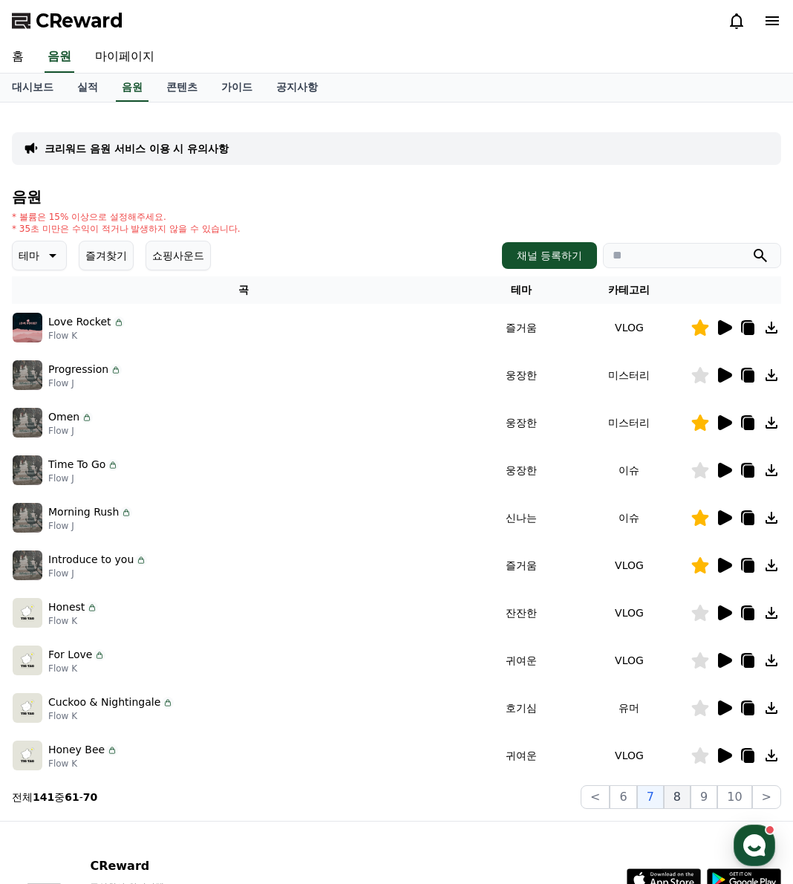
click at [681, 803] on button "8" at bounding box center [677, 797] width 27 height 24
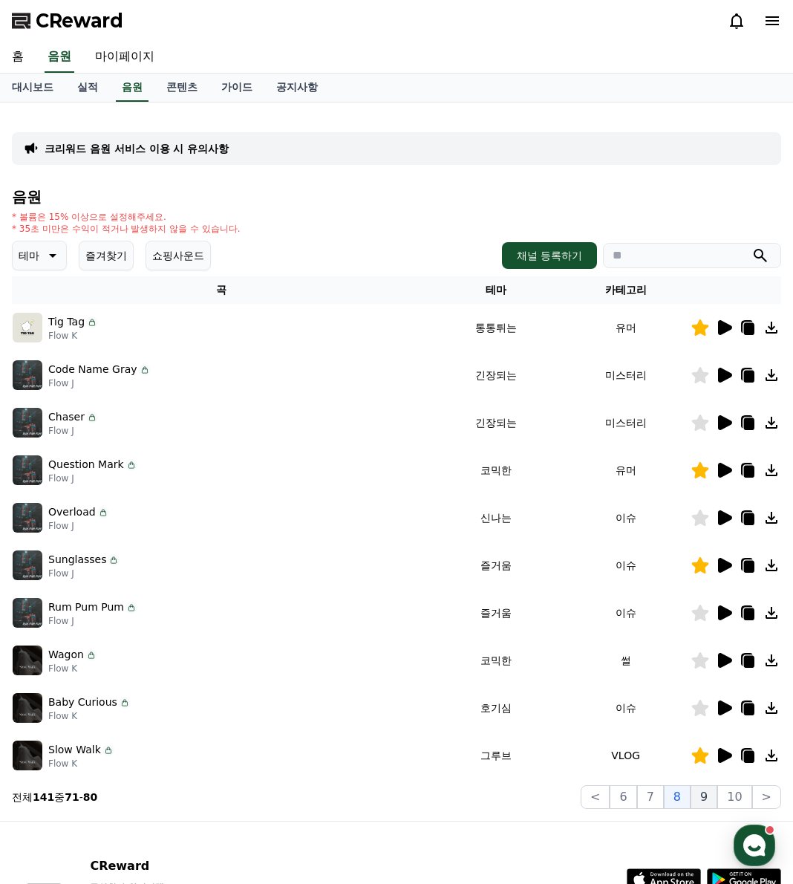
click at [708, 802] on button "9" at bounding box center [704, 797] width 27 height 24
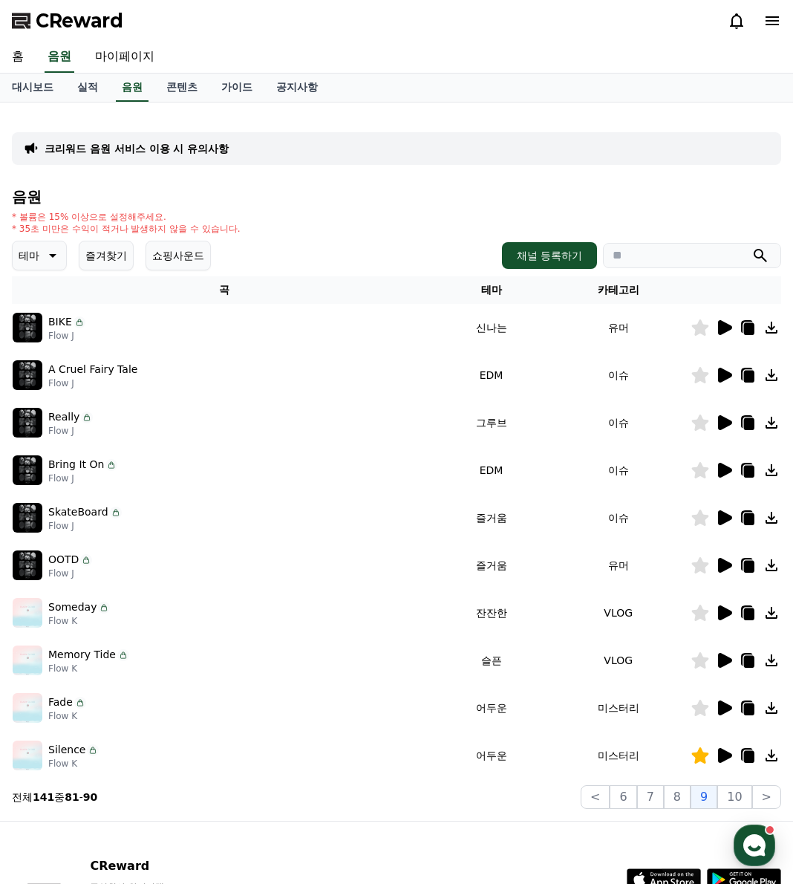
click at [724, 378] on icon at bounding box center [725, 375] width 14 height 15
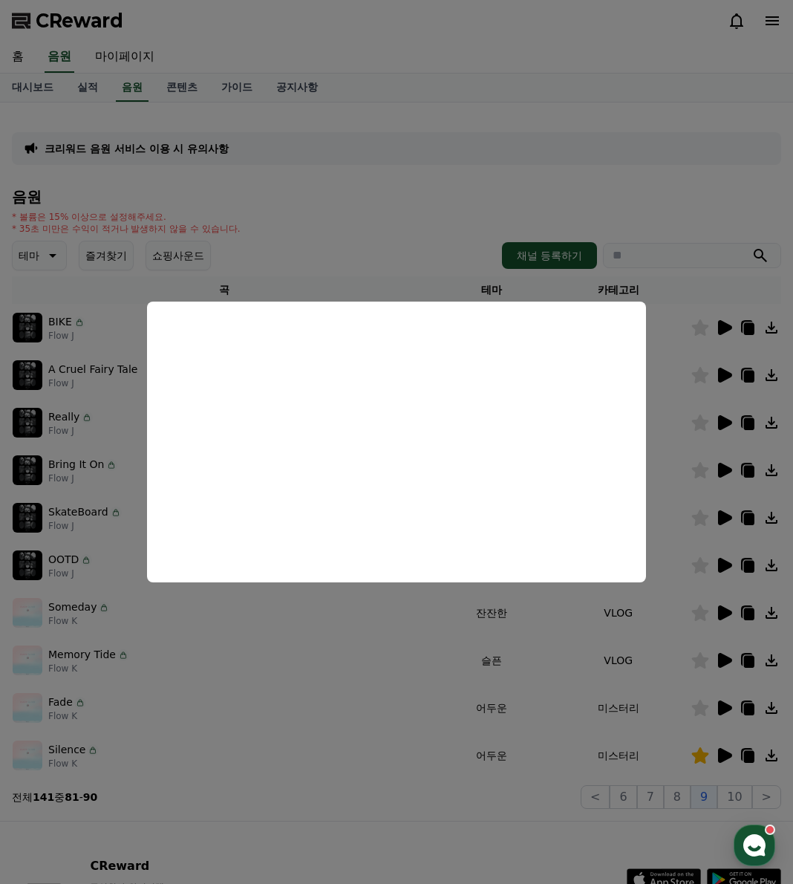
click at [357, 632] on button "close modal" at bounding box center [396, 442] width 793 height 884
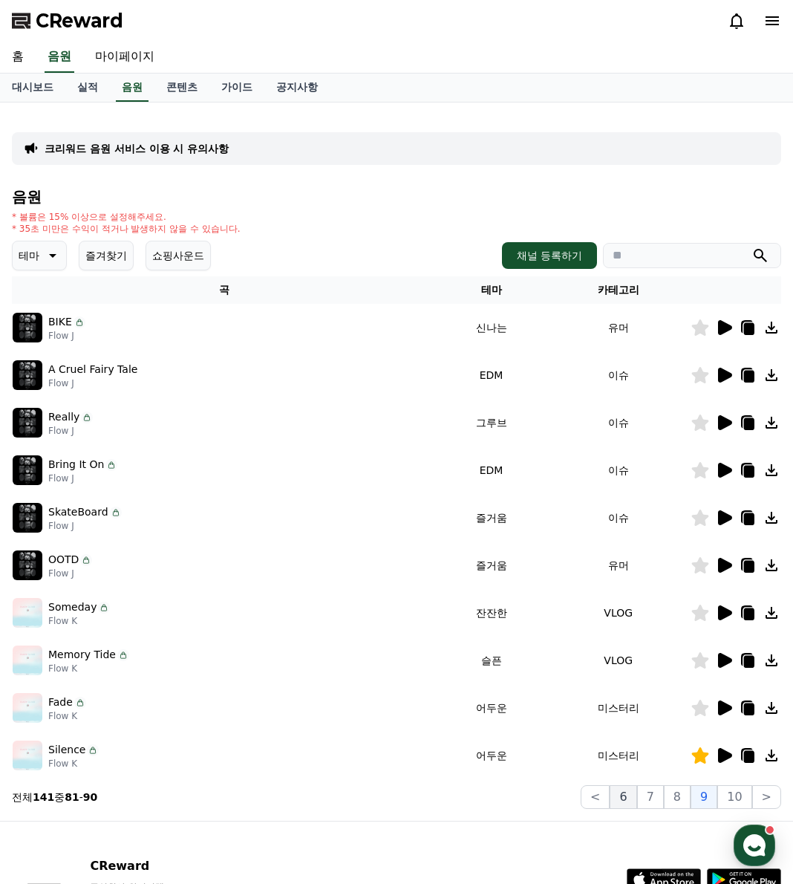
click at [631, 802] on button "6" at bounding box center [623, 797] width 27 height 24
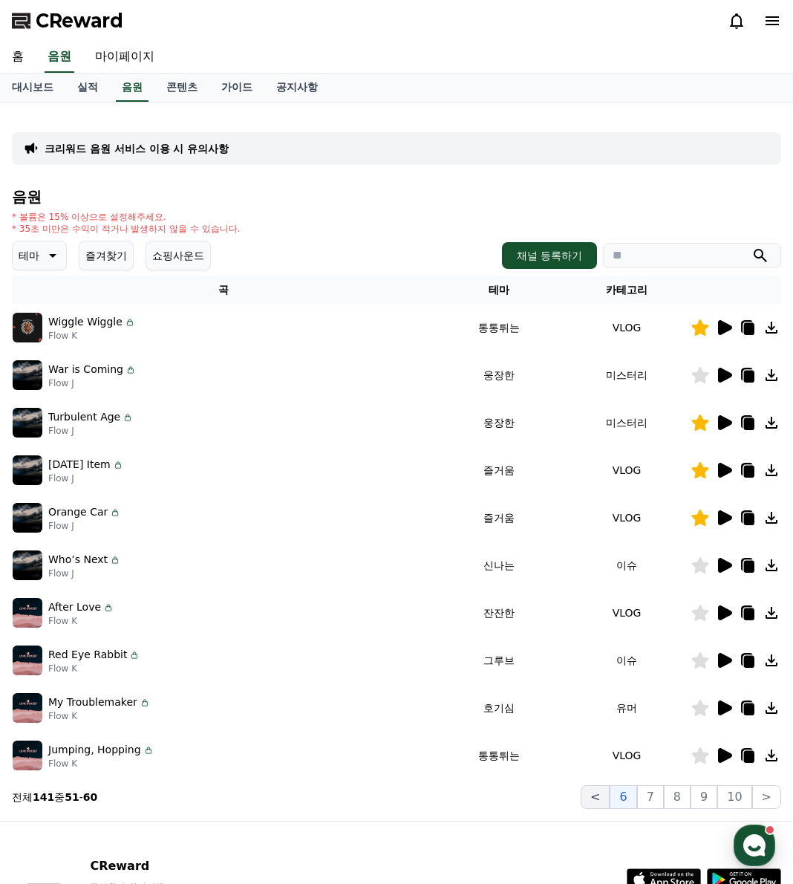
click at [609, 801] on button "<" at bounding box center [595, 797] width 29 height 24
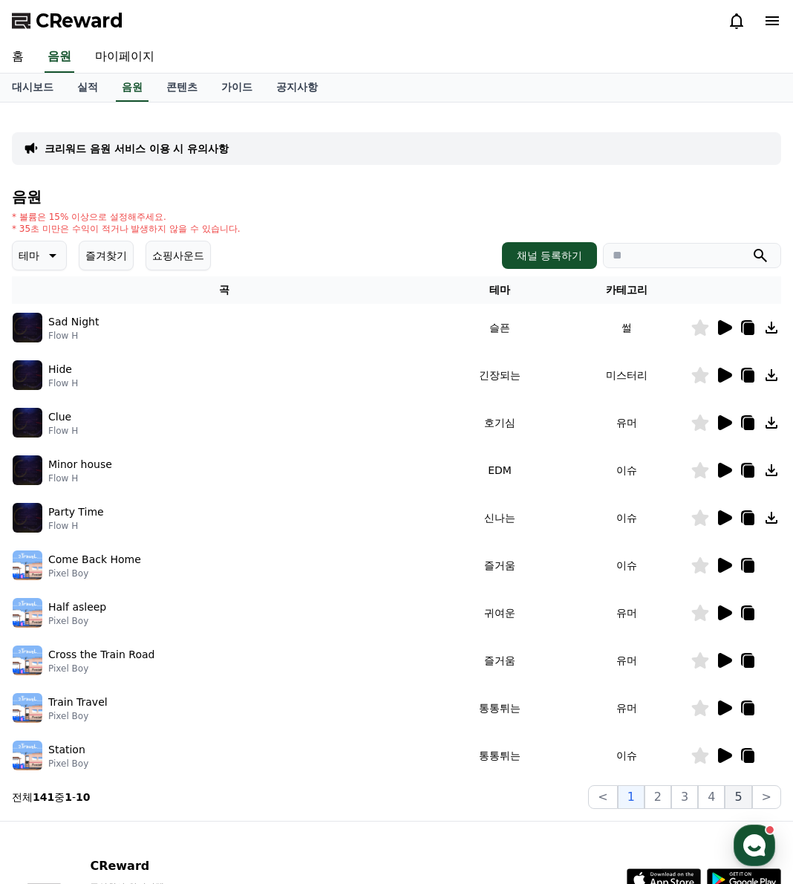
click at [735, 792] on button "5" at bounding box center [738, 797] width 27 height 24
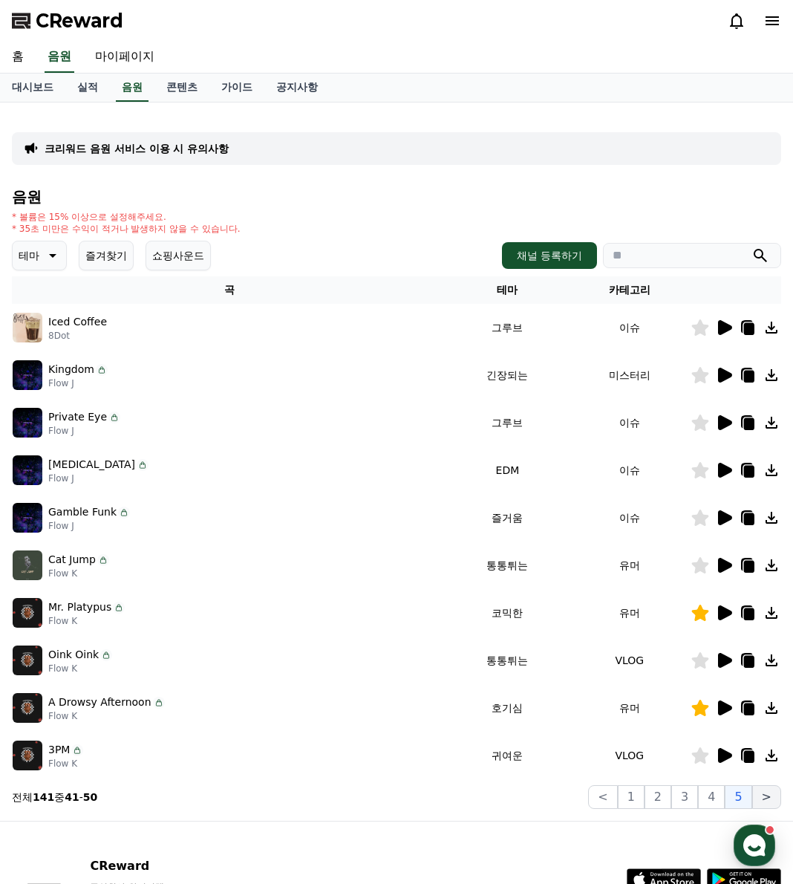
click at [755, 795] on button ">" at bounding box center [766, 797] width 29 height 24
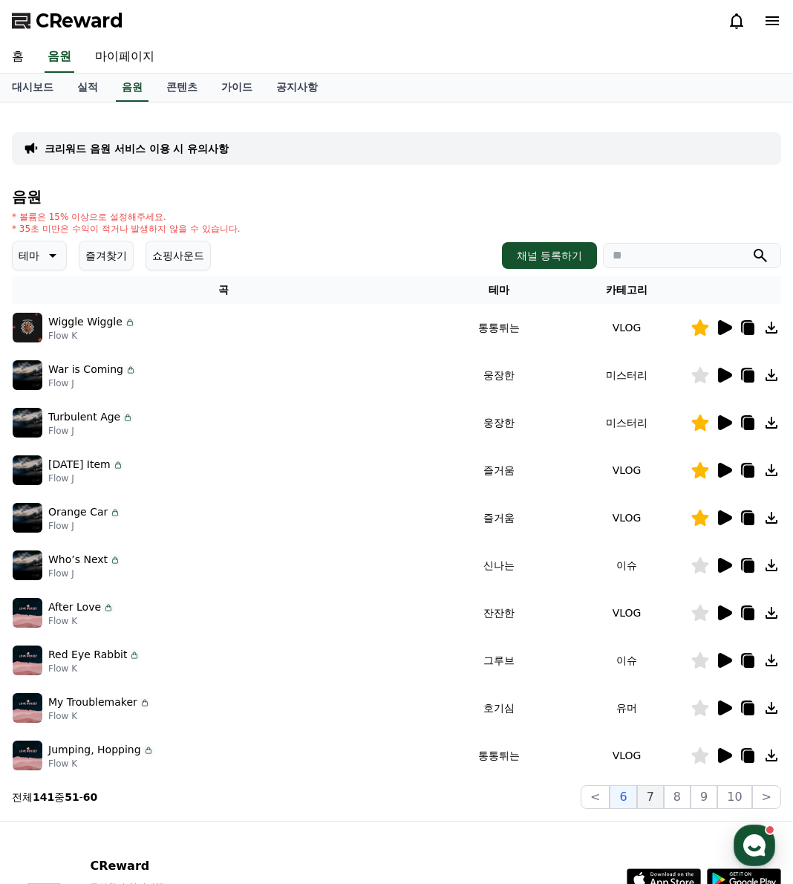
click at [660, 804] on button "7" at bounding box center [650, 797] width 27 height 24
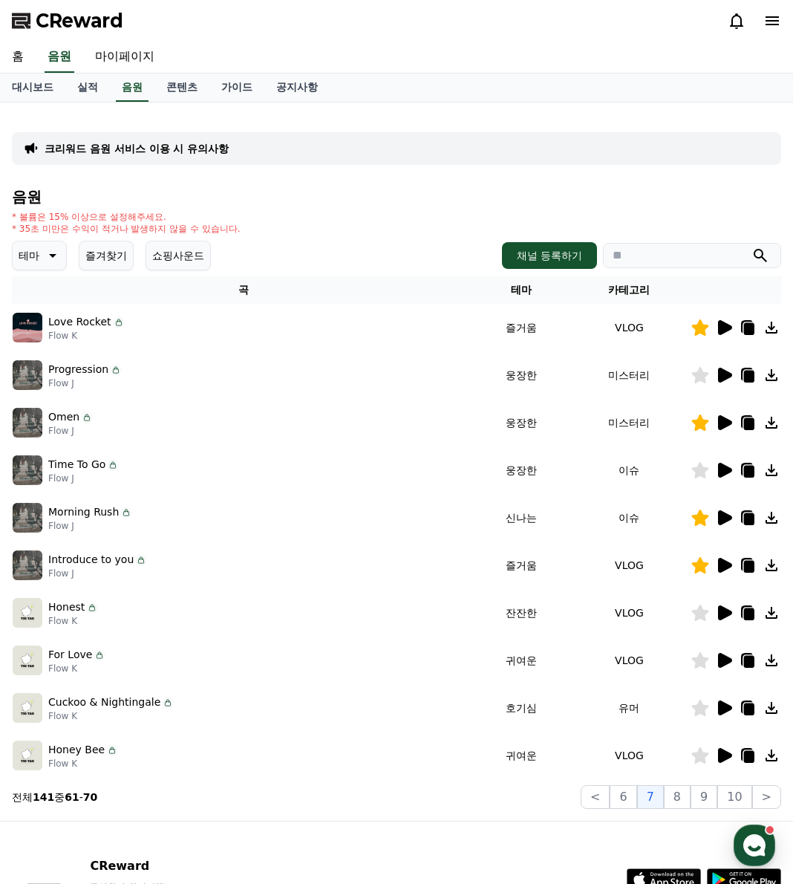
click at [744, 421] on icon at bounding box center [748, 423] width 18 height 18
click at [730, 420] on icon at bounding box center [725, 422] width 14 height 15
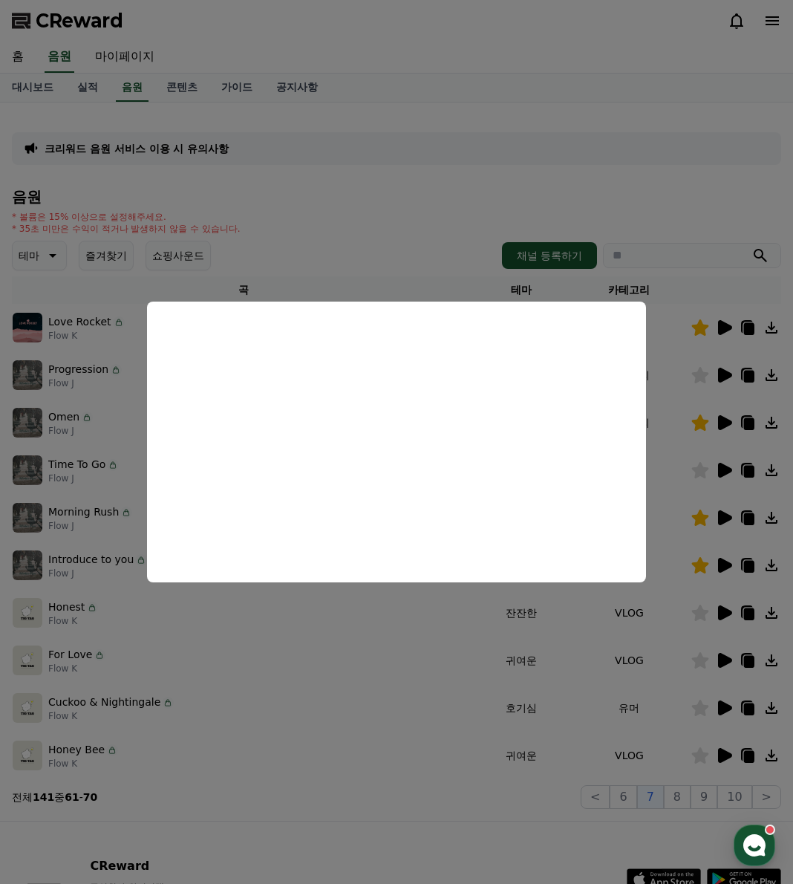
click at [169, 752] on button "close modal" at bounding box center [396, 442] width 793 height 884
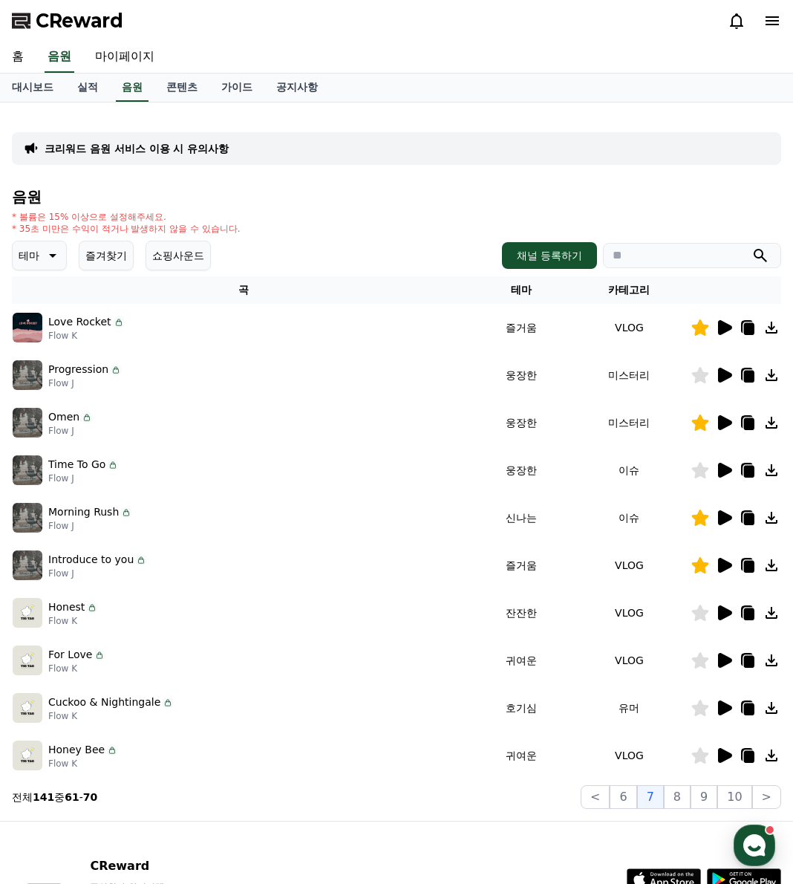
click at [752, 424] on icon at bounding box center [749, 424] width 10 height 12
click at [137, 244] on div "테마 즐겨찾기 쇼핑사운드" at bounding box center [111, 256] width 199 height 30
